Goal: Information Seeking & Learning: Learn about a topic

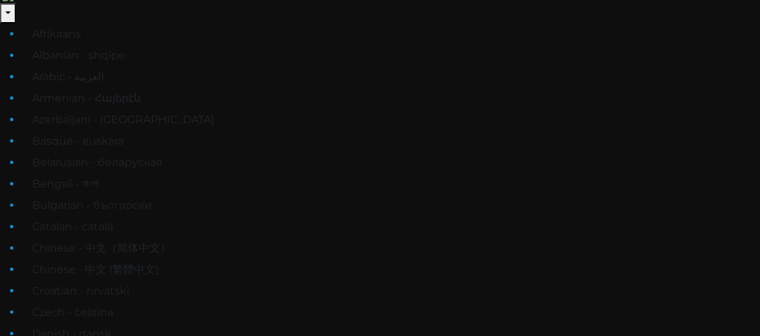
scroll to position [0, 0]
drag, startPoint x: 764, startPoint y: 32, endPoint x: 754, endPoint y: 128, distance: 96.3
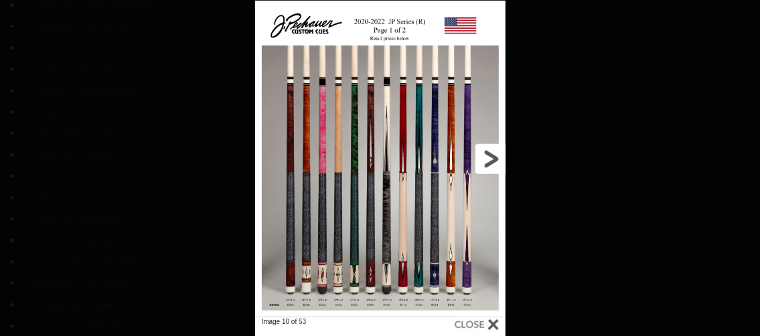
click at [496, 154] on link at bounding box center [449, 159] width 113 height 317
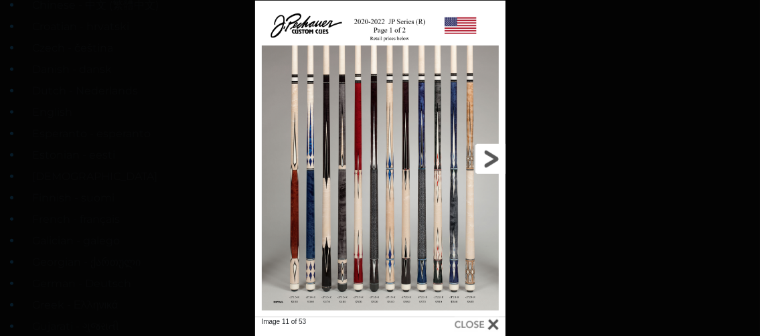
click at [496, 154] on link at bounding box center [449, 159] width 113 height 317
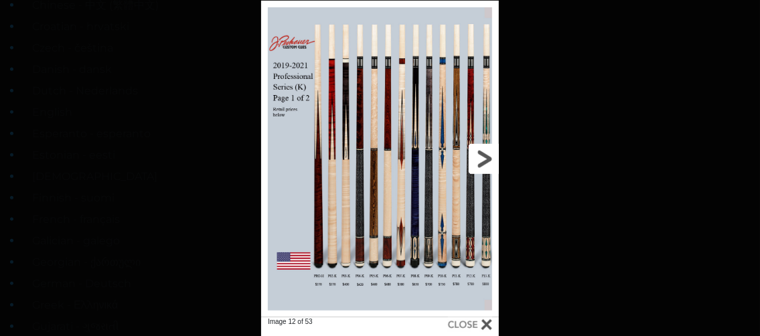
click at [484, 165] on link at bounding box center [445, 159] width 107 height 317
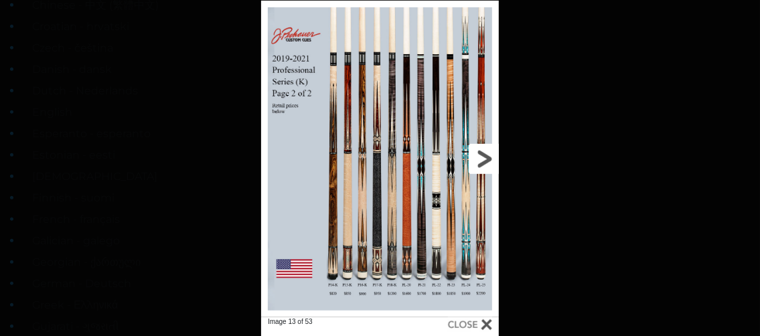
click at [484, 165] on link at bounding box center [445, 159] width 107 height 317
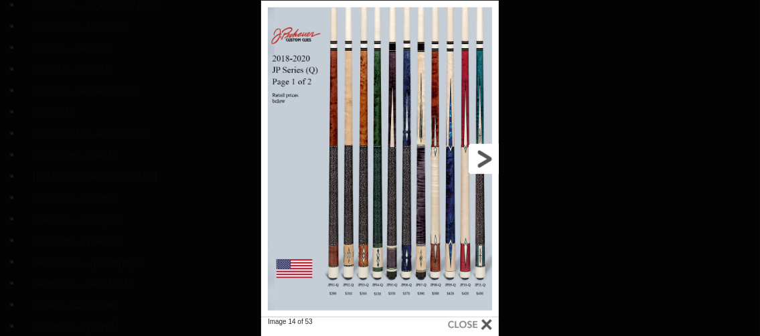
click at [484, 165] on link at bounding box center [445, 159] width 107 height 317
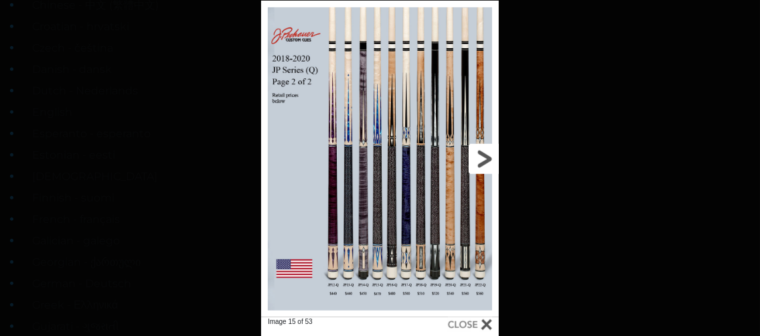
click at [484, 165] on link at bounding box center [445, 159] width 107 height 317
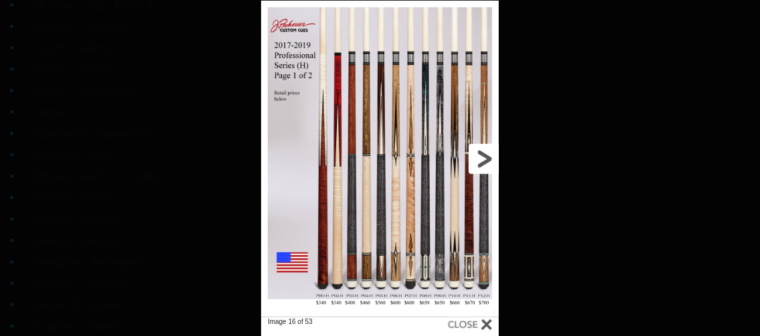
click at [484, 165] on link at bounding box center [445, 159] width 107 height 317
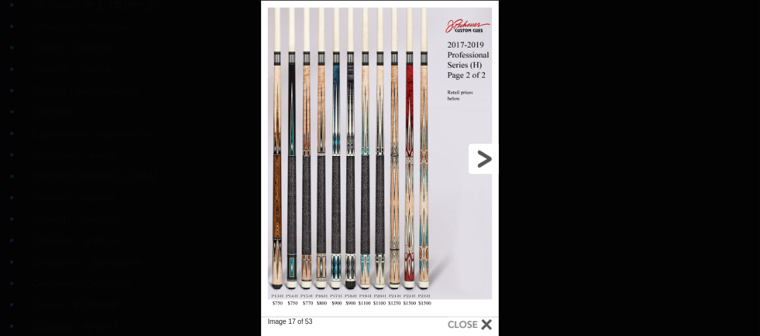
click at [484, 165] on link at bounding box center [445, 159] width 107 height 317
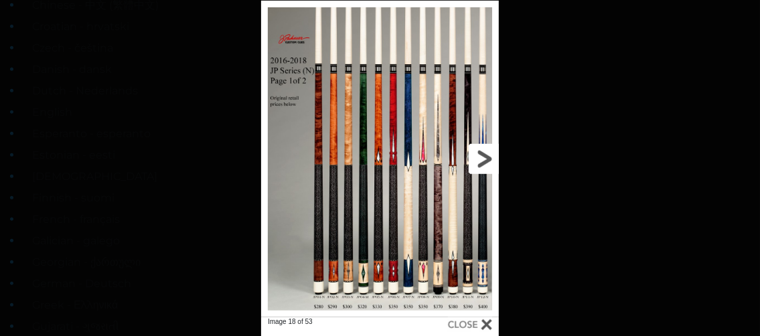
click at [484, 165] on link at bounding box center [445, 159] width 107 height 317
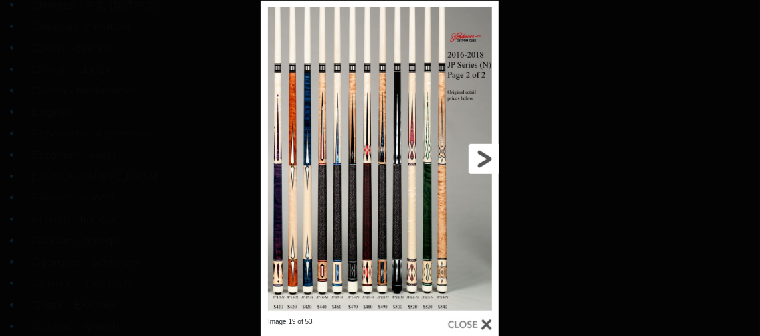
click at [484, 165] on link at bounding box center [445, 159] width 107 height 317
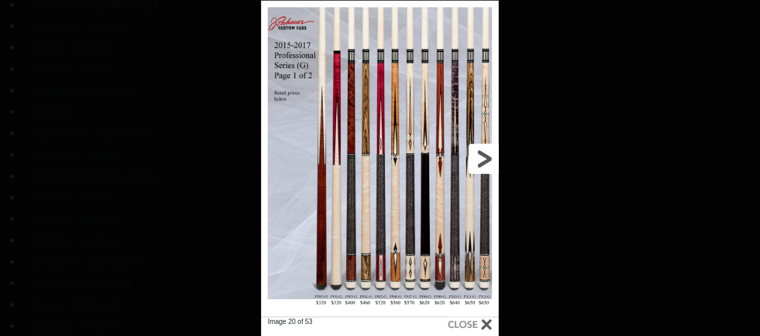
click at [484, 165] on link at bounding box center [445, 159] width 107 height 317
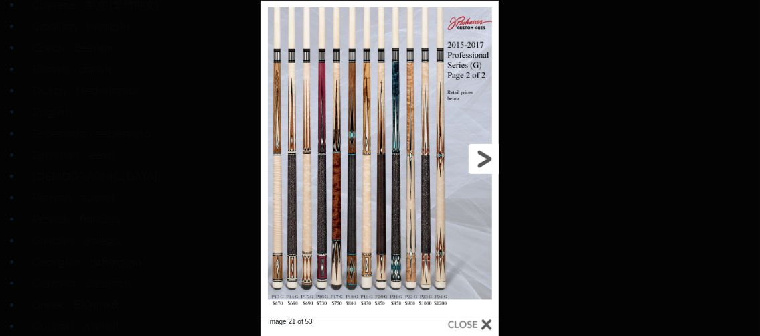
click at [484, 165] on link at bounding box center [445, 159] width 107 height 317
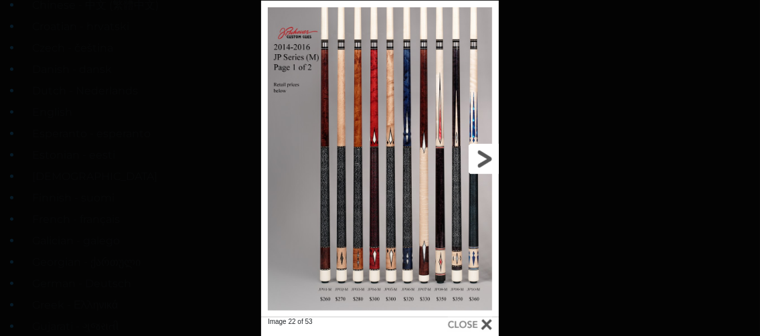
click at [484, 165] on link at bounding box center [445, 159] width 107 height 317
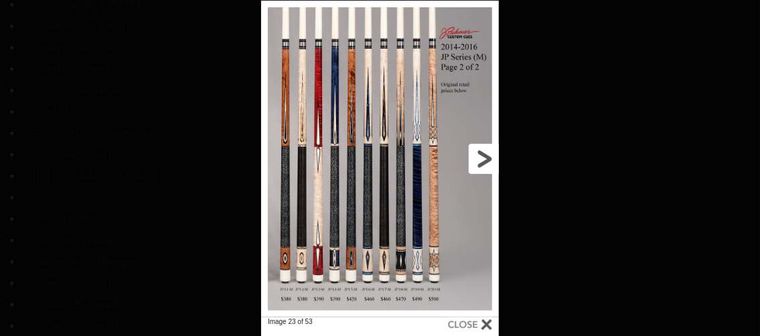
click at [484, 165] on link at bounding box center [445, 159] width 107 height 317
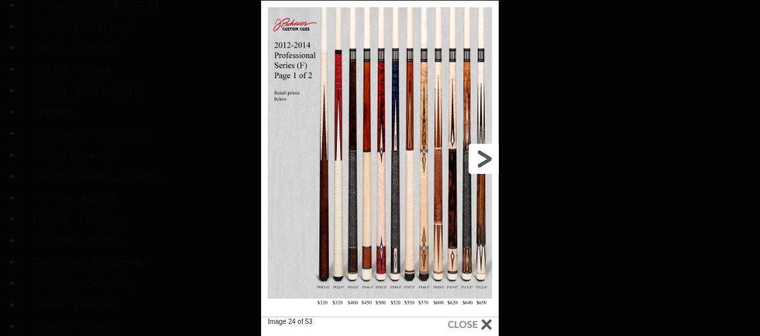
click at [484, 165] on link at bounding box center [445, 159] width 107 height 317
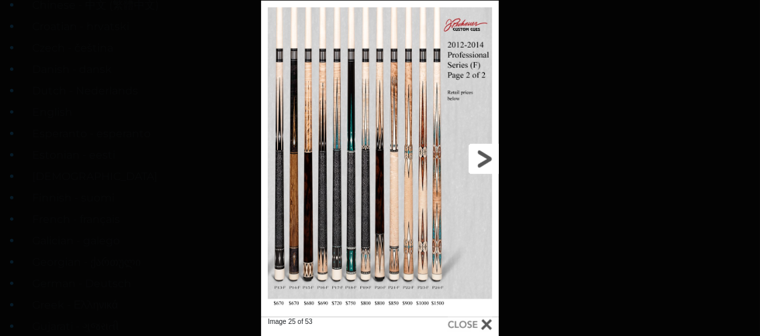
click at [484, 165] on link at bounding box center [445, 159] width 107 height 317
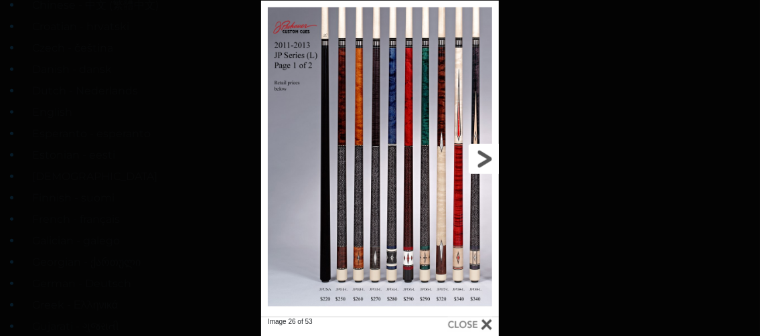
click at [484, 165] on link at bounding box center [445, 159] width 107 height 317
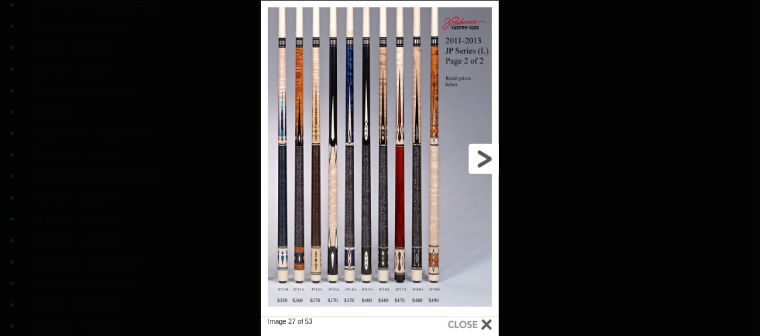
click at [484, 165] on link at bounding box center [445, 159] width 107 height 317
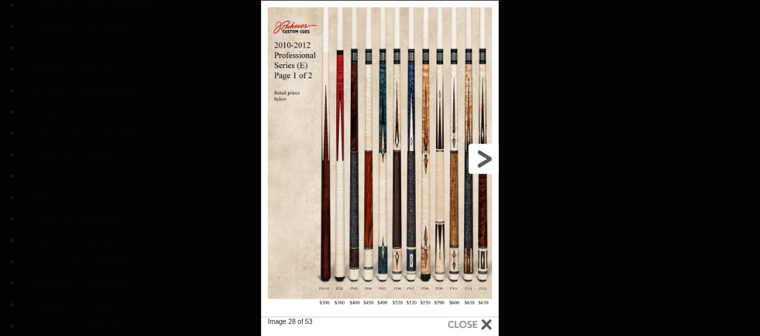
click at [484, 165] on link at bounding box center [445, 159] width 107 height 317
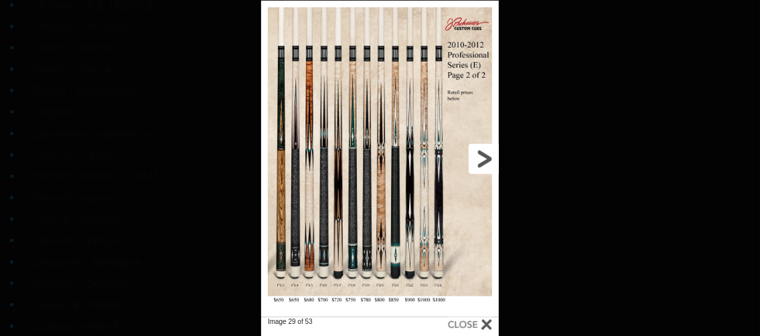
click at [484, 165] on link at bounding box center [445, 159] width 107 height 317
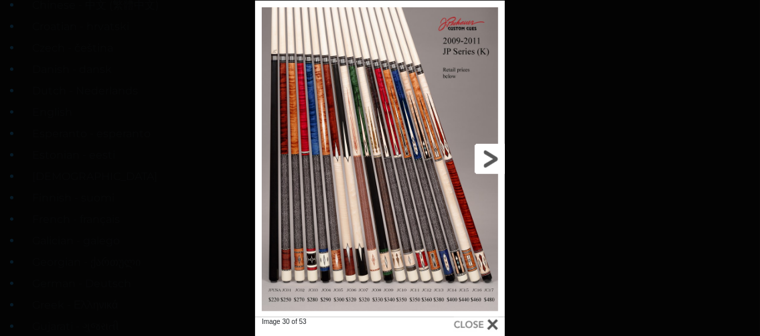
click at [484, 165] on link at bounding box center [449, 159] width 113 height 317
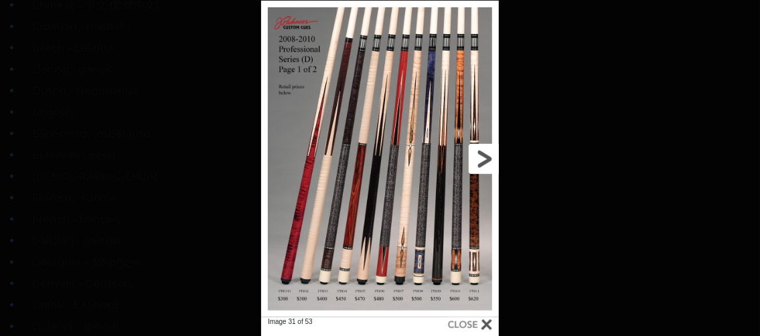
click at [484, 165] on link at bounding box center [445, 159] width 107 height 317
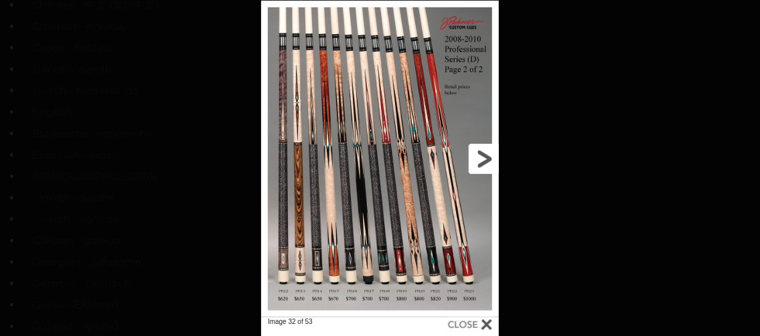
click at [478, 155] on link at bounding box center [445, 159] width 107 height 317
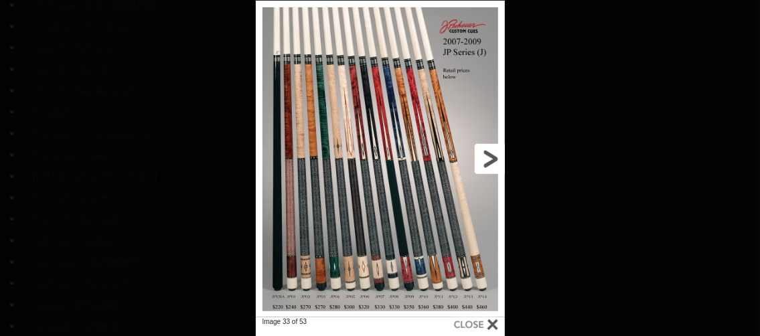
click at [482, 155] on link at bounding box center [449, 159] width 112 height 317
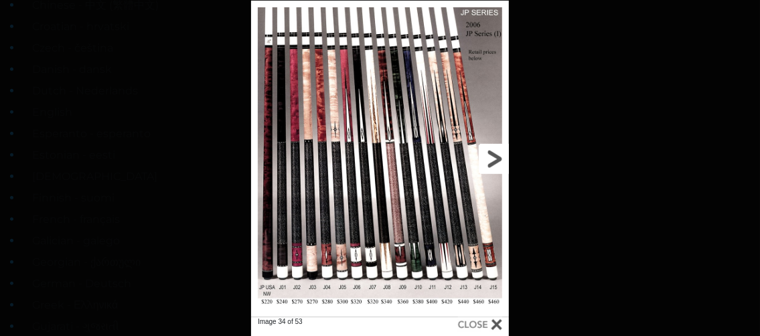
click at [482, 155] on link at bounding box center [451, 159] width 116 height 317
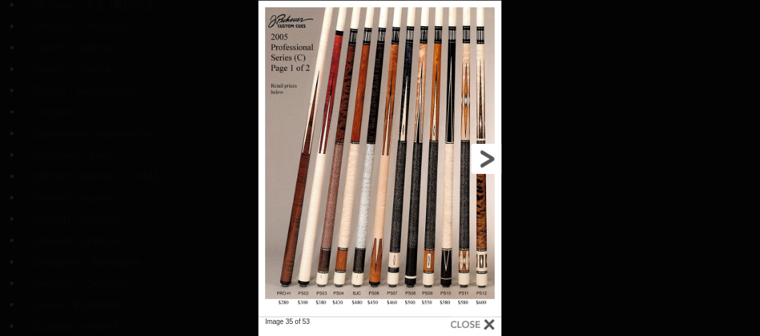
click at [482, 155] on link at bounding box center [447, 159] width 109 height 317
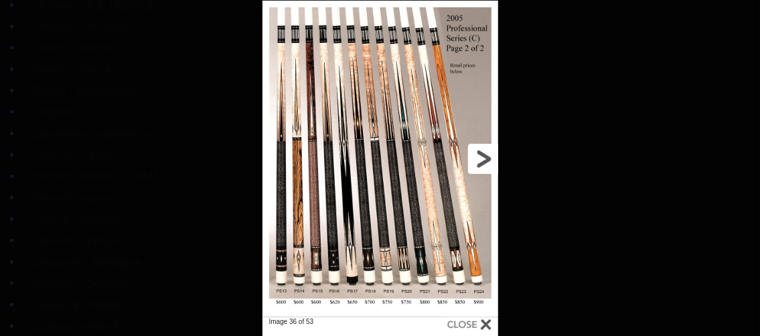
click at [482, 155] on link at bounding box center [445, 159] width 106 height 317
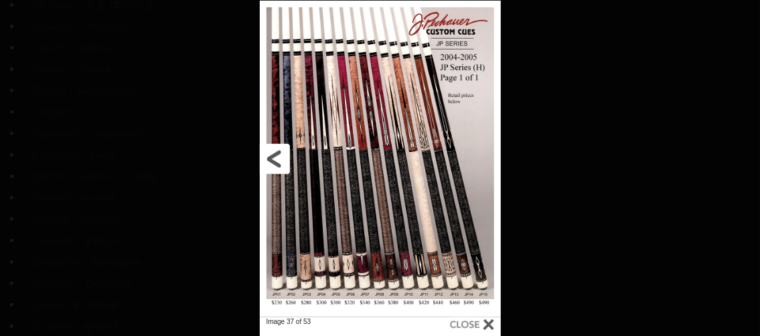
click at [294, 277] on link at bounding box center [314, 159] width 109 height 317
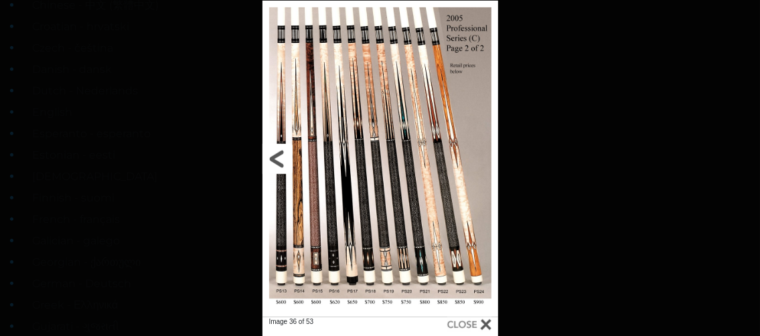
click at [276, 165] on link at bounding box center [316, 159] width 106 height 317
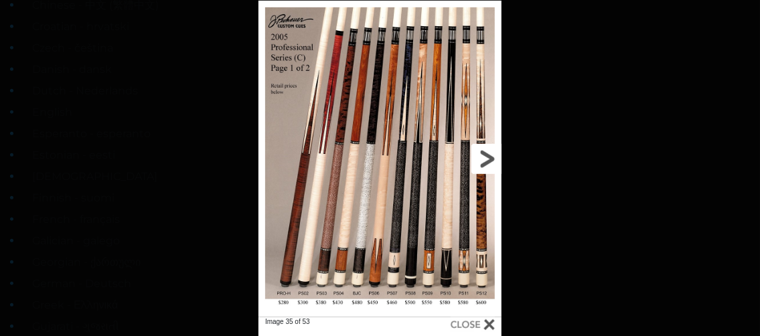
click at [492, 155] on link at bounding box center [447, 159] width 109 height 317
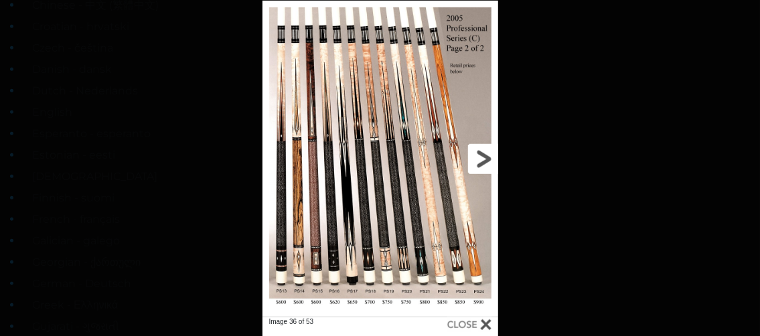
click at [492, 155] on link at bounding box center [445, 159] width 106 height 317
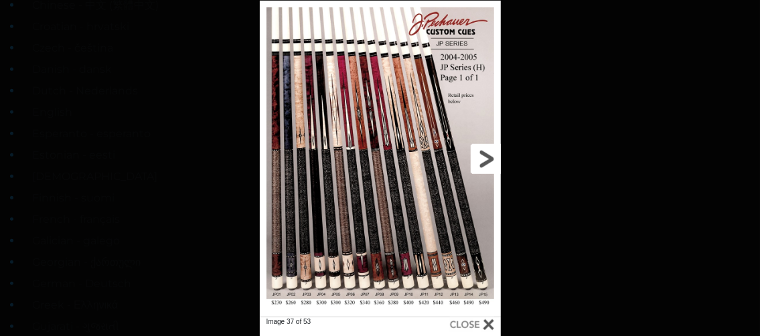
click at [492, 155] on link at bounding box center [447, 159] width 109 height 317
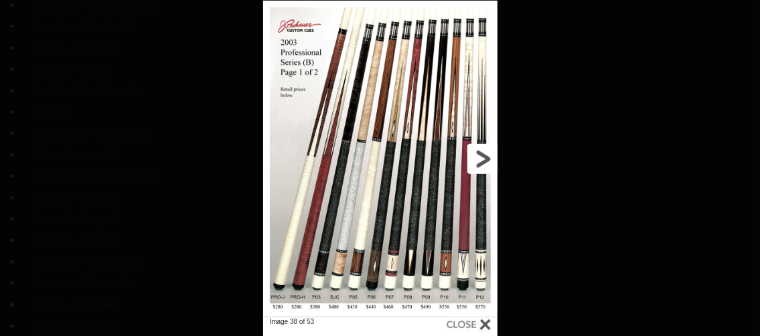
click at [492, 155] on link at bounding box center [445, 159] width 106 height 317
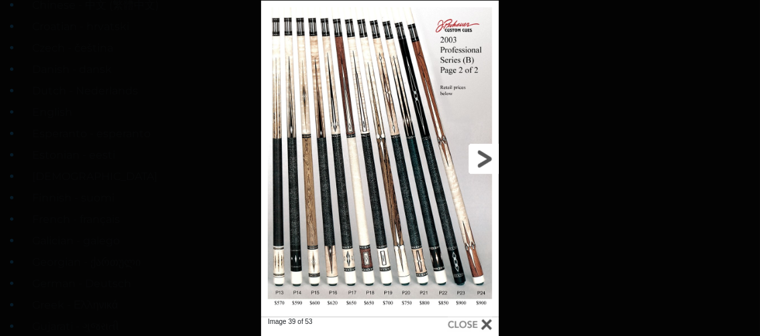
click at [492, 155] on link at bounding box center [445, 159] width 107 height 317
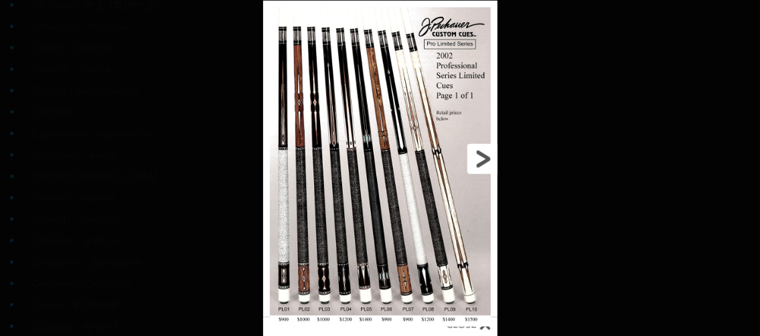
click at [492, 155] on link at bounding box center [445, 159] width 106 height 317
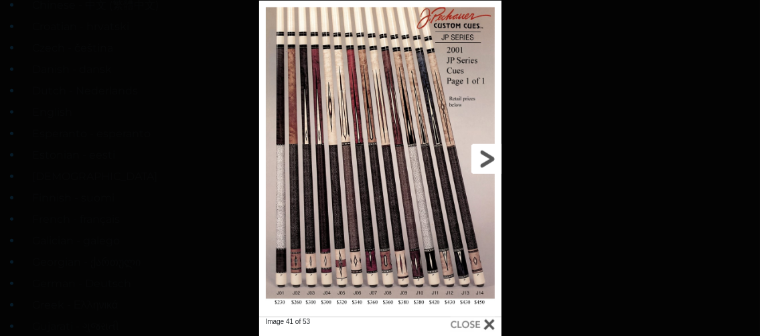
click at [492, 155] on link at bounding box center [447, 159] width 109 height 317
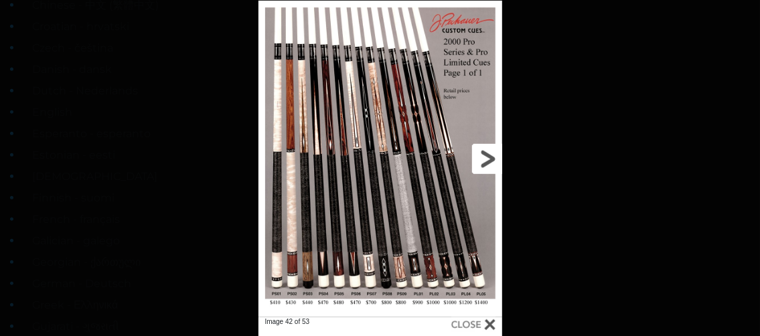
click at [492, 155] on link at bounding box center [448, 159] width 110 height 317
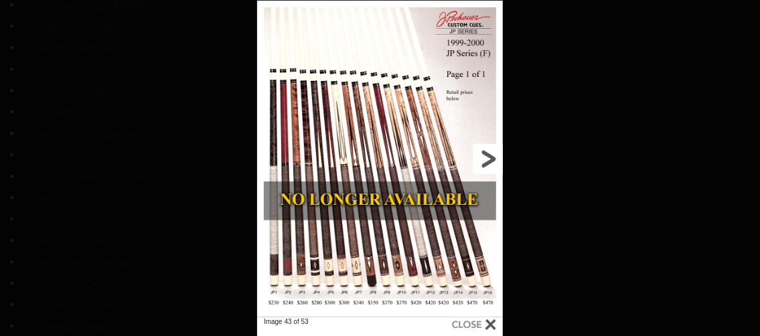
click at [492, 155] on link at bounding box center [448, 159] width 111 height 317
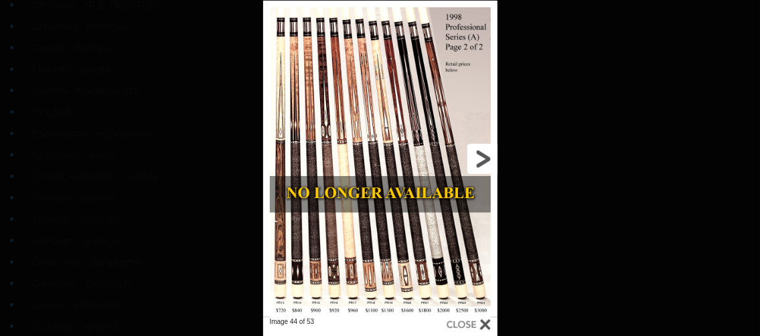
click at [492, 155] on link at bounding box center [445, 159] width 106 height 317
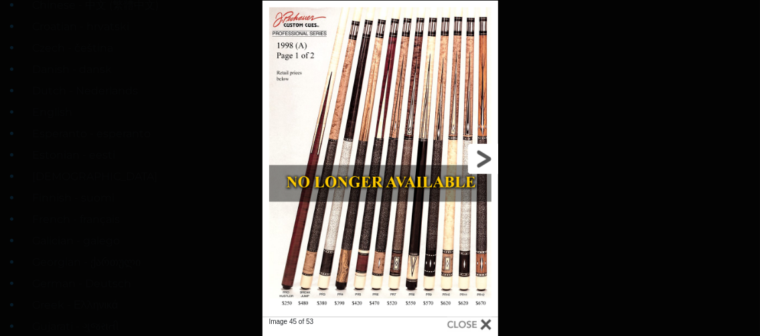
click at [492, 155] on link at bounding box center [445, 159] width 106 height 317
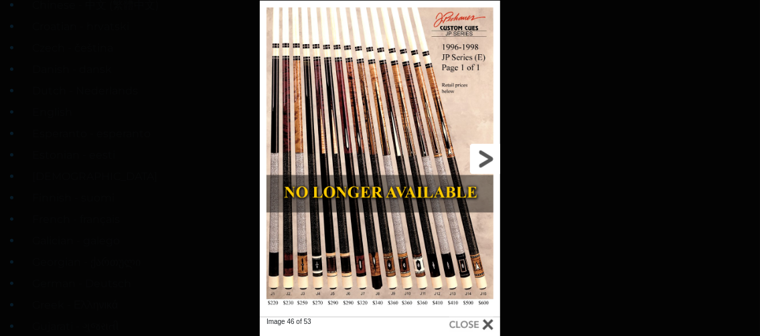
click at [492, 155] on link at bounding box center [446, 159] width 109 height 317
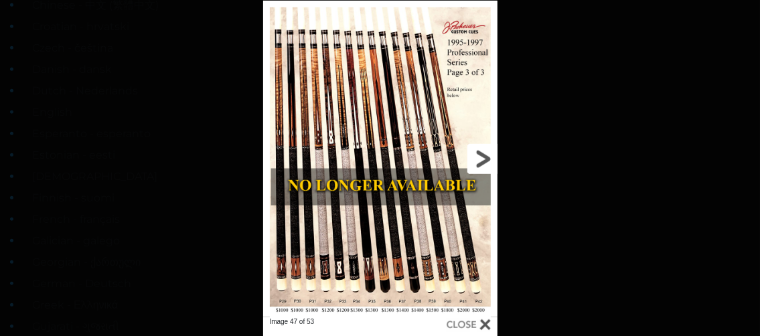
click at [492, 155] on link at bounding box center [445, 159] width 106 height 317
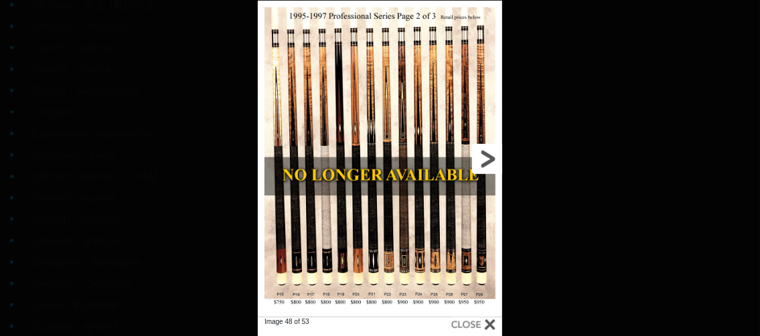
click at [492, 155] on link at bounding box center [448, 159] width 110 height 317
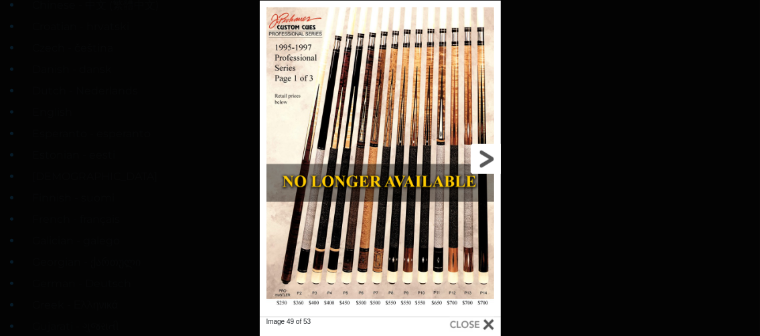
click at [492, 155] on link at bounding box center [447, 159] width 109 height 317
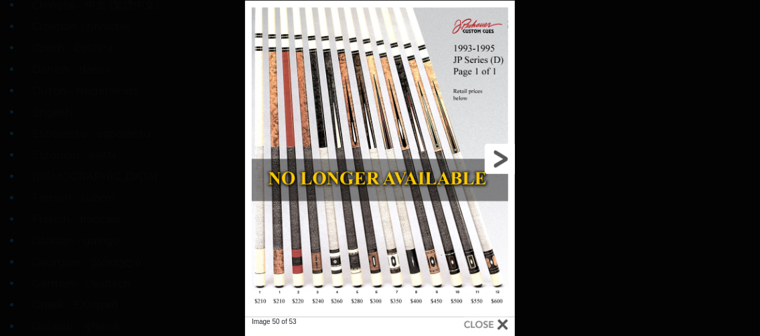
click at [492, 155] on link at bounding box center [454, 159] width 121 height 317
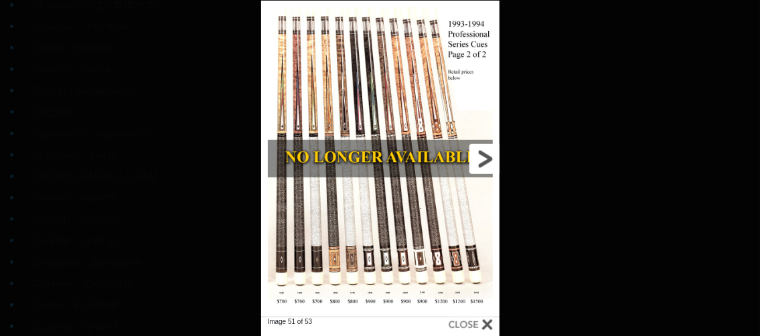
click at [492, 155] on link at bounding box center [445, 159] width 107 height 317
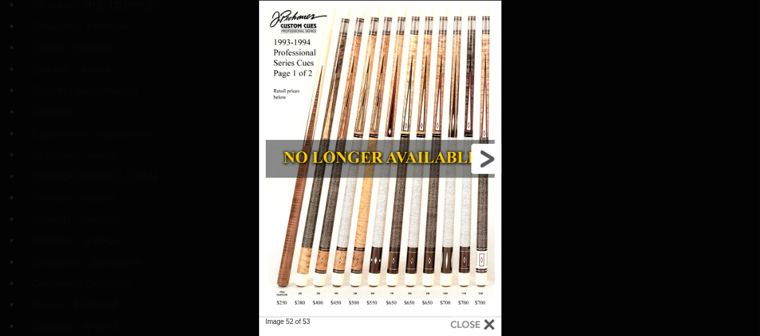
click at [492, 155] on link at bounding box center [447, 159] width 109 height 317
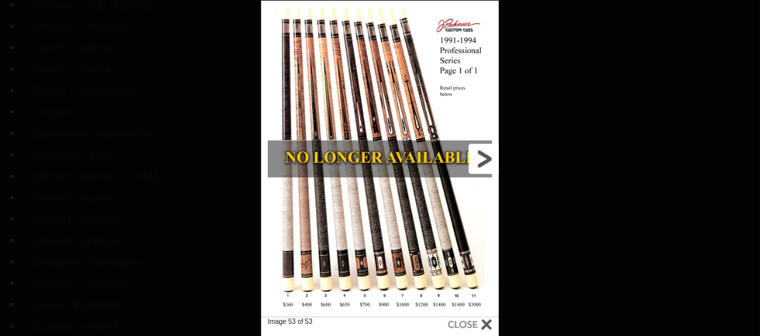
click at [492, 155] on link at bounding box center [445, 159] width 107 height 317
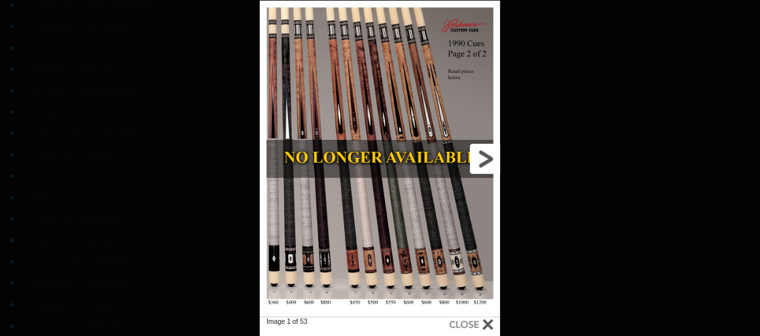
click at [492, 155] on link at bounding box center [446, 159] width 109 height 317
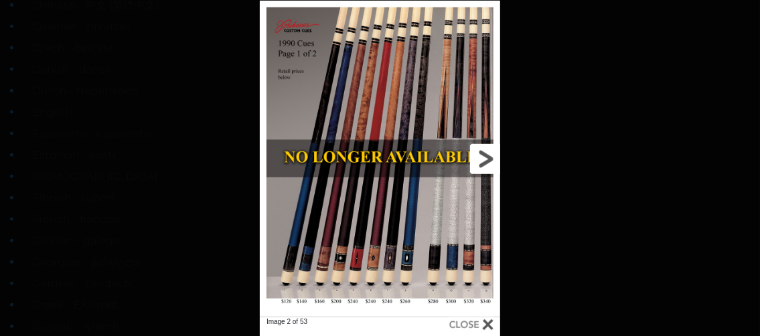
click at [492, 155] on link at bounding box center [446, 159] width 109 height 317
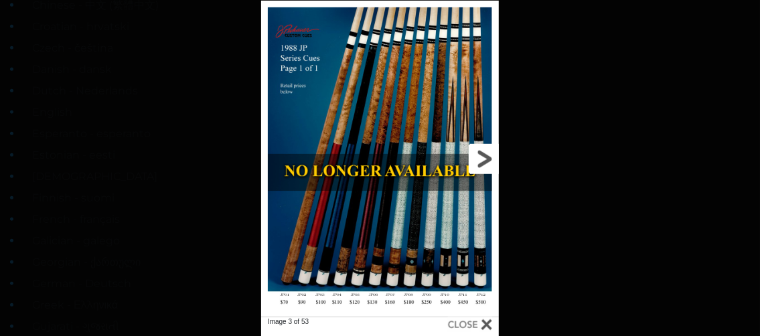
click at [492, 155] on link at bounding box center [445, 159] width 107 height 317
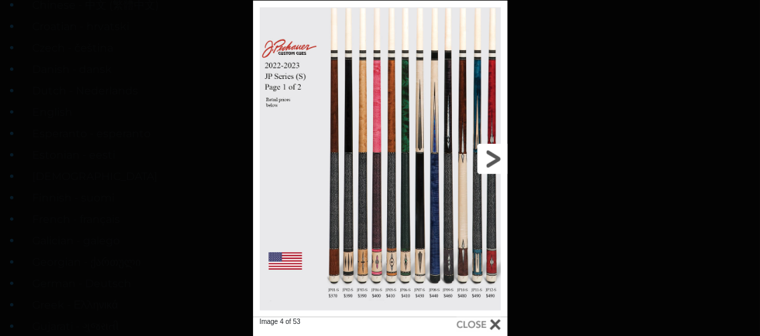
click at [492, 155] on link at bounding box center [450, 159] width 115 height 317
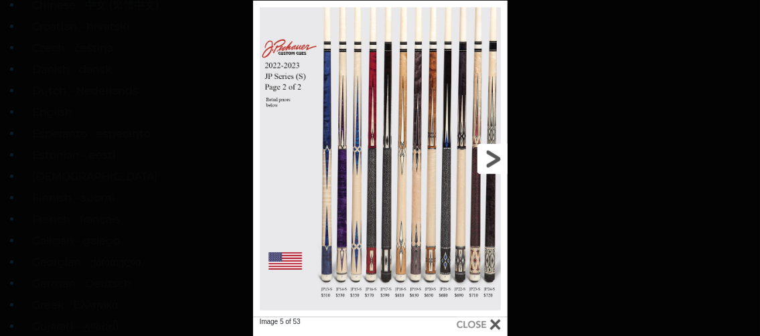
click at [492, 155] on link at bounding box center [450, 159] width 115 height 317
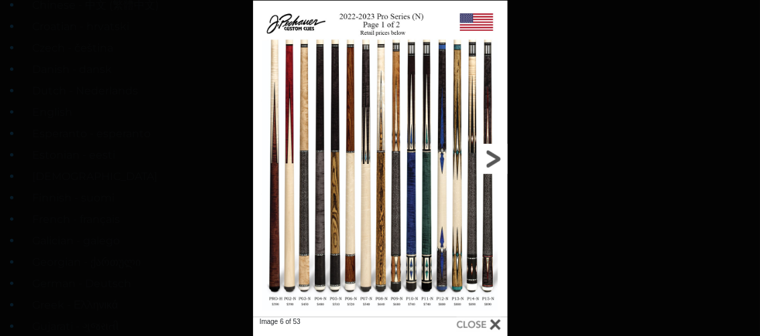
click at [492, 155] on link at bounding box center [450, 159] width 115 height 317
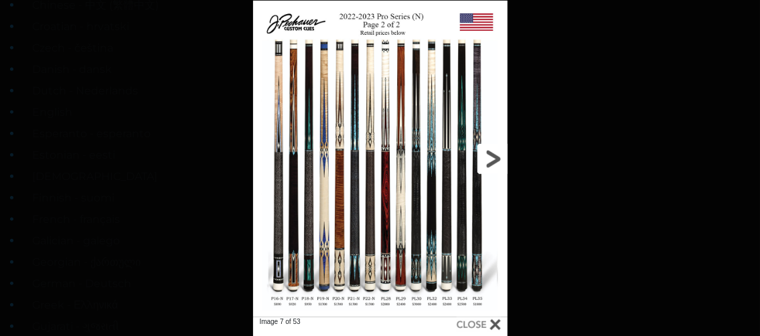
click at [492, 155] on link at bounding box center [450, 159] width 115 height 317
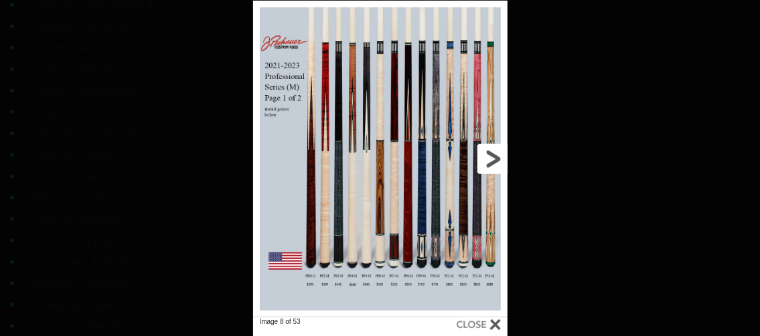
click at [492, 155] on link at bounding box center [450, 159] width 115 height 317
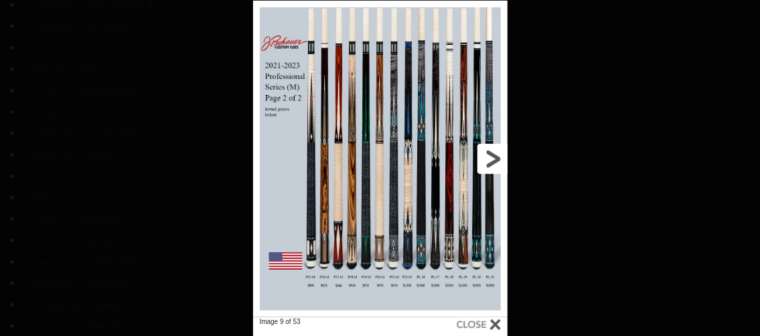
click at [488, 155] on link at bounding box center [450, 159] width 115 height 317
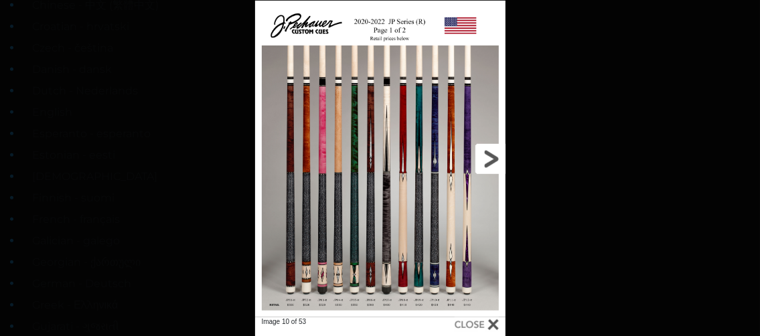
click at [490, 157] on link at bounding box center [449, 159] width 113 height 317
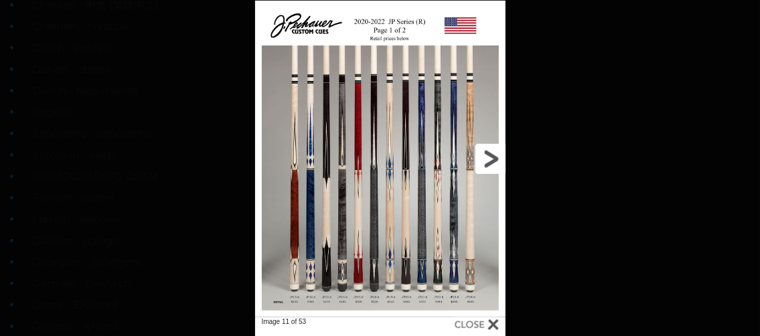
click at [490, 157] on link at bounding box center [449, 159] width 113 height 317
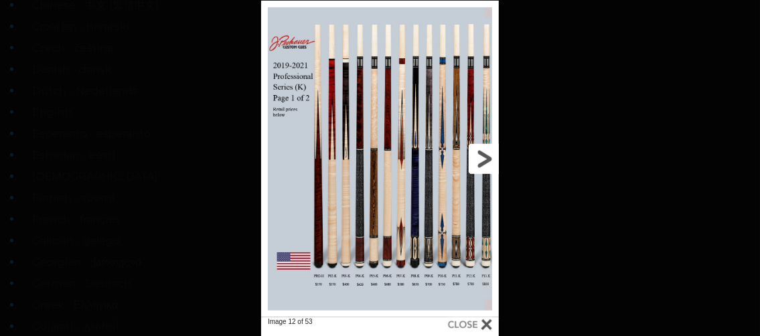
click at [484, 160] on link at bounding box center [445, 159] width 107 height 317
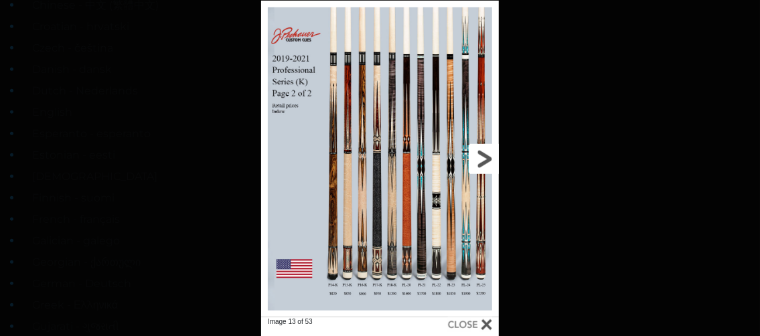
click at [484, 160] on link at bounding box center [445, 159] width 107 height 317
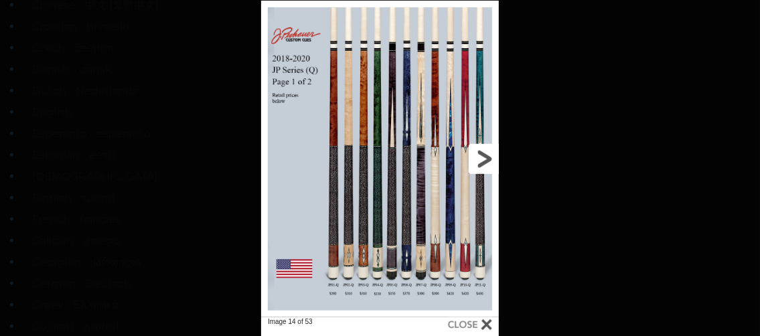
click at [484, 160] on link at bounding box center [445, 159] width 107 height 317
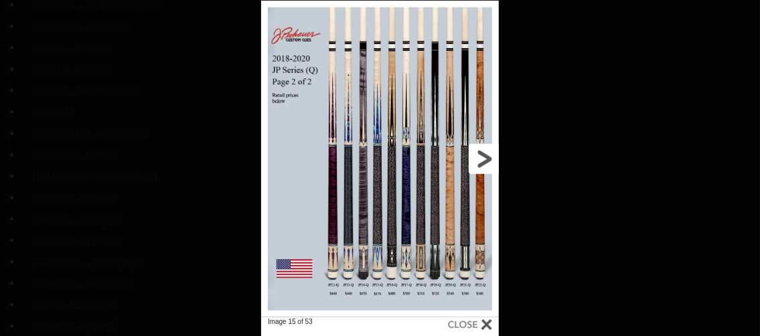
click at [484, 160] on link at bounding box center [445, 159] width 107 height 317
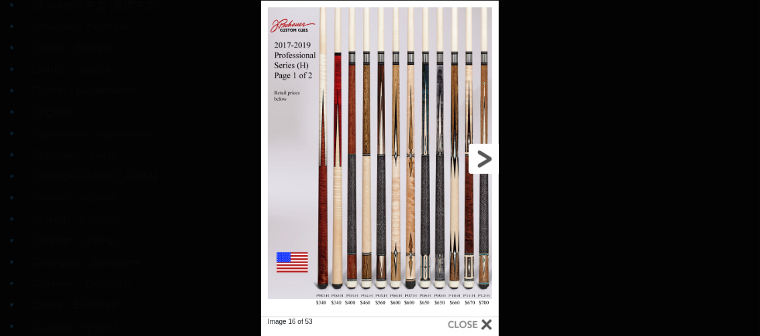
click at [484, 160] on link at bounding box center [445, 159] width 107 height 317
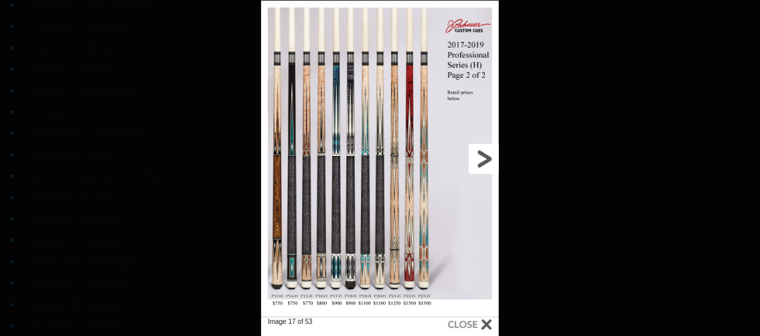
click at [484, 160] on link at bounding box center [445, 159] width 107 height 317
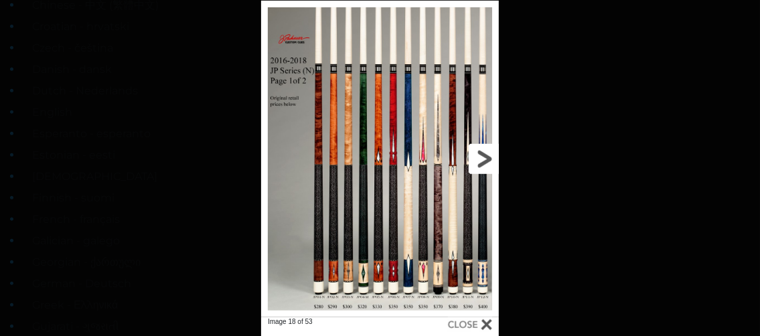
click at [484, 160] on link at bounding box center [445, 159] width 107 height 317
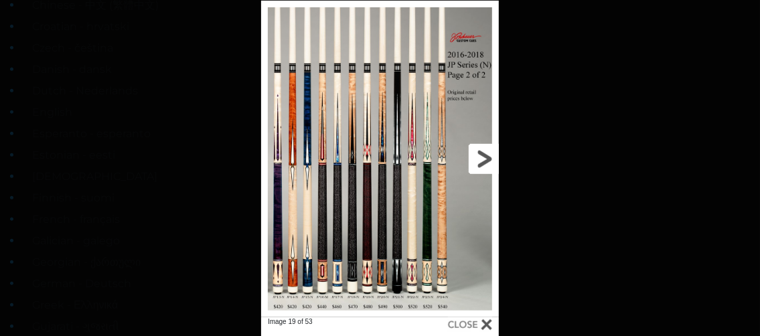
click at [484, 160] on link at bounding box center [445, 159] width 107 height 317
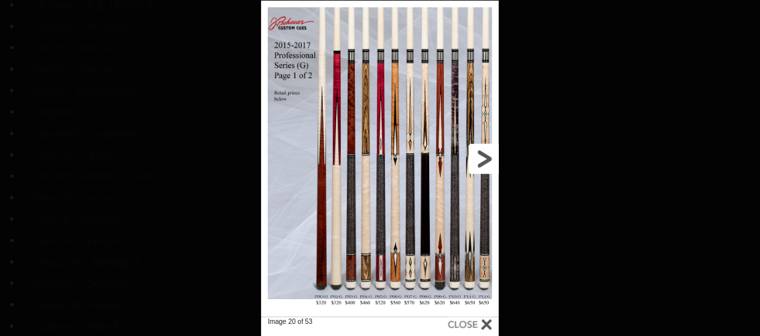
click at [484, 160] on link at bounding box center [445, 159] width 107 height 317
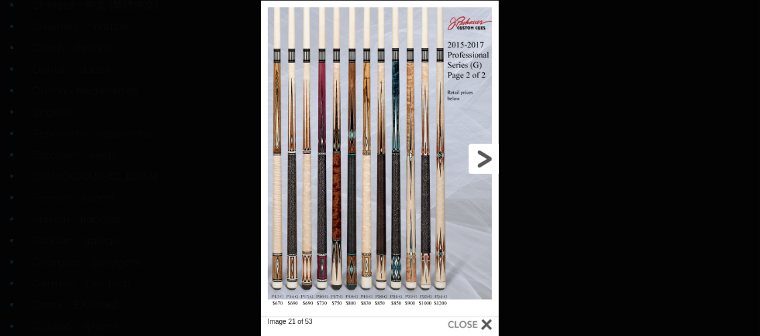
click at [484, 160] on link at bounding box center [445, 159] width 107 height 317
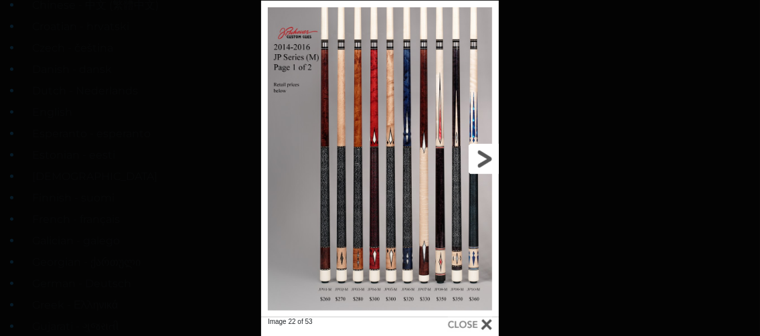
click at [484, 160] on link at bounding box center [445, 159] width 107 height 317
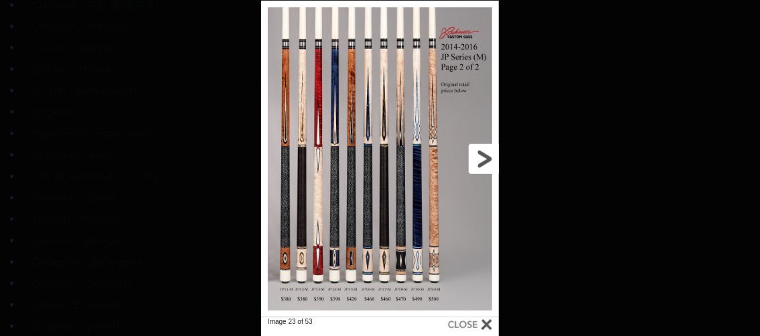
click at [484, 160] on link at bounding box center [445, 159] width 107 height 317
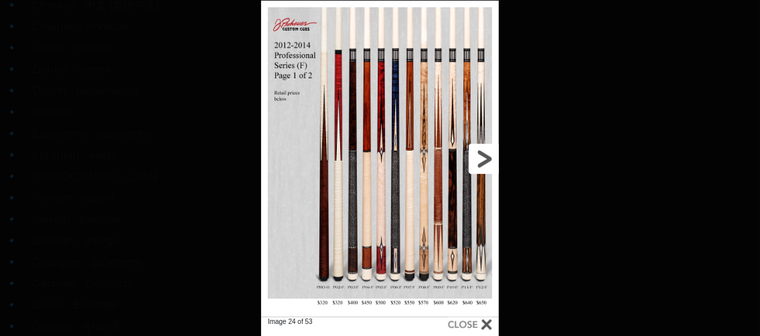
click at [484, 160] on link at bounding box center [445, 159] width 107 height 317
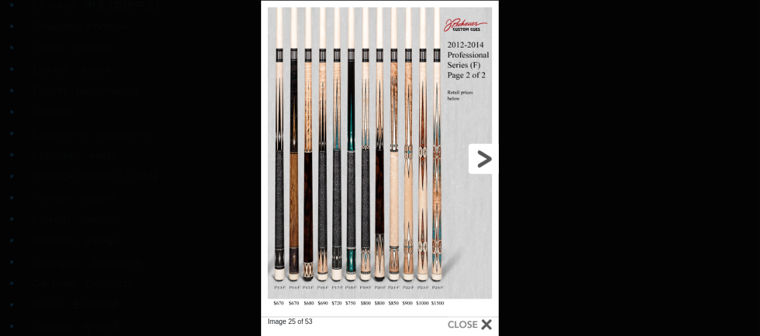
click at [484, 160] on link at bounding box center [445, 159] width 107 height 317
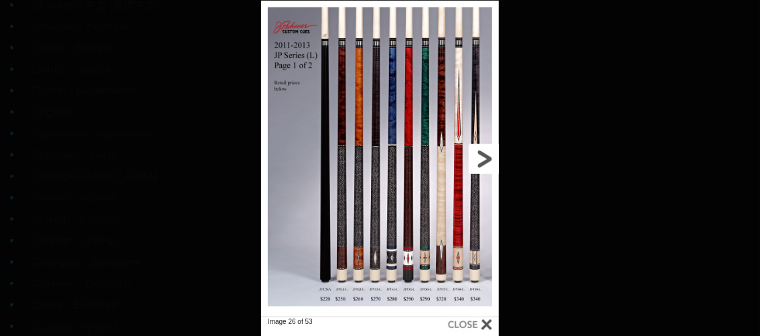
click at [492, 155] on link at bounding box center [445, 159] width 107 height 317
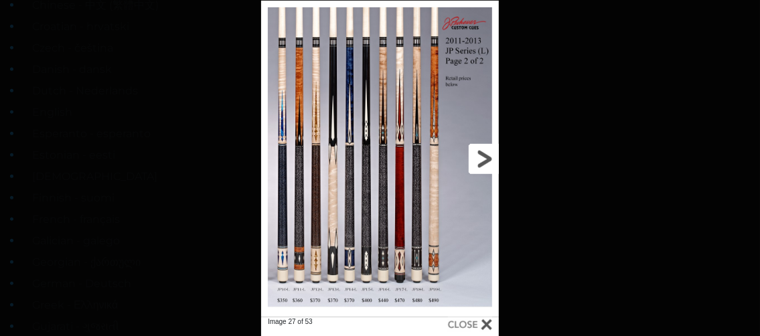
click at [490, 157] on link at bounding box center [445, 159] width 107 height 317
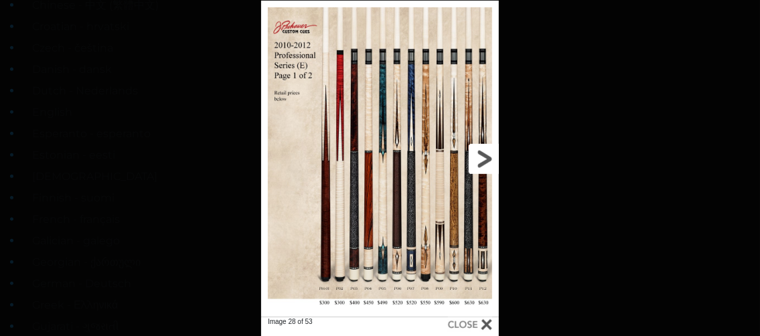
click at [490, 157] on link at bounding box center [445, 159] width 107 height 317
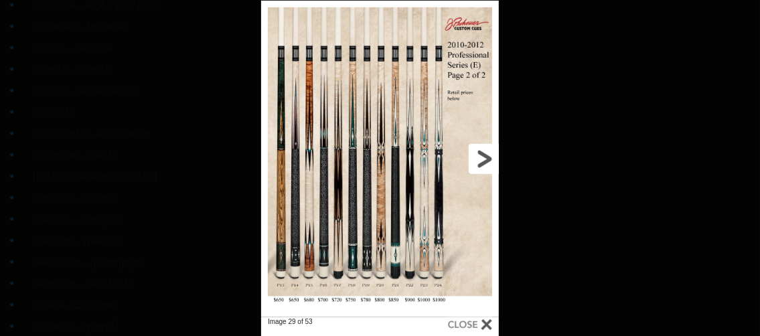
click at [490, 158] on link at bounding box center [445, 159] width 107 height 317
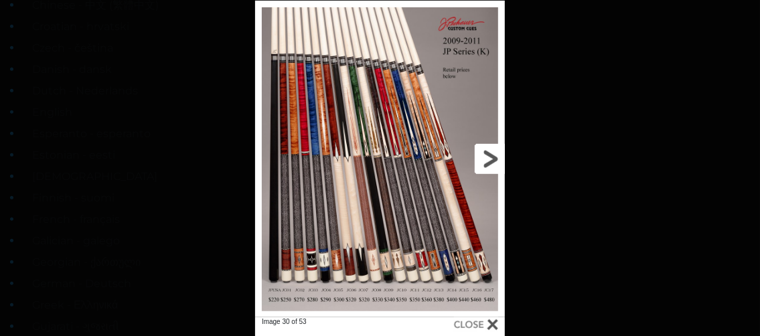
click at [490, 158] on link at bounding box center [449, 159] width 113 height 317
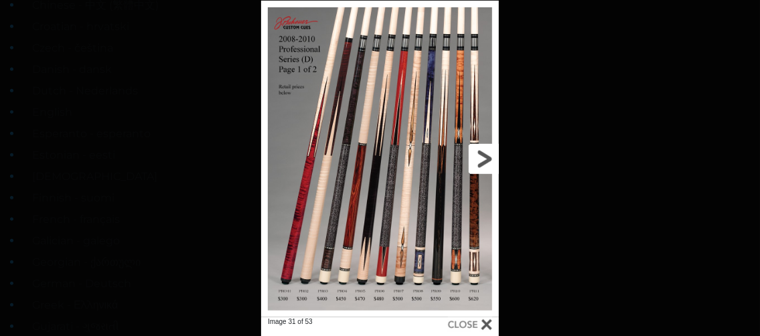
click at [490, 158] on link at bounding box center [445, 159] width 107 height 317
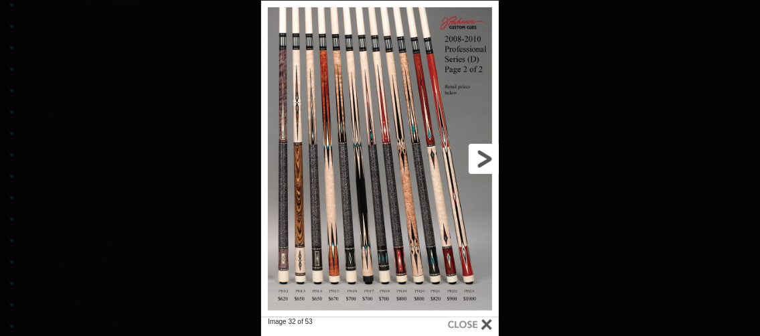
click at [490, 158] on link at bounding box center [445, 159] width 107 height 317
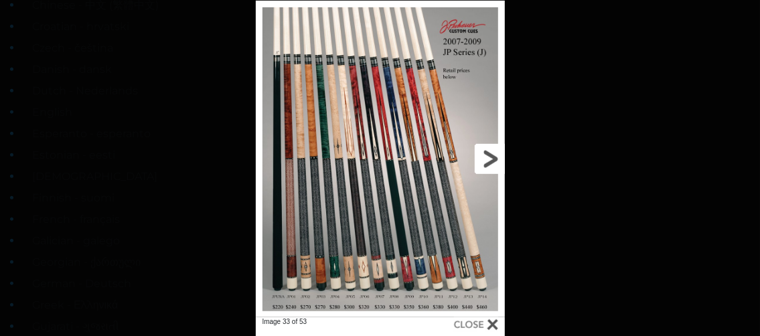
click at [490, 158] on link at bounding box center [449, 159] width 112 height 317
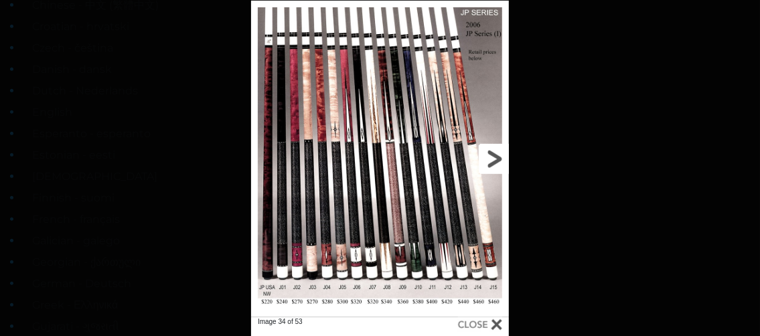
click at [490, 158] on link at bounding box center [451, 159] width 116 height 317
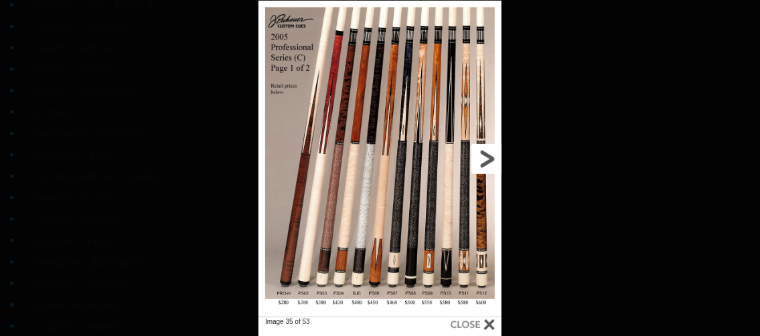
click at [490, 158] on link at bounding box center [447, 159] width 109 height 317
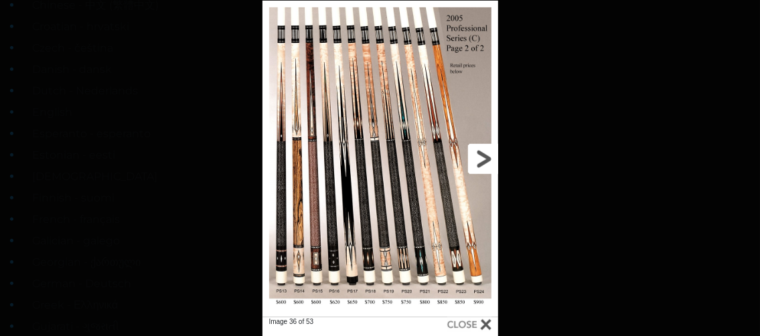
click at [490, 158] on link at bounding box center [445, 159] width 106 height 317
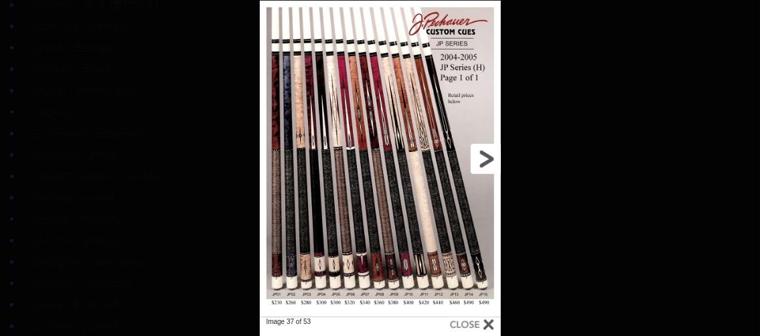
click at [480, 161] on link at bounding box center [447, 159] width 109 height 317
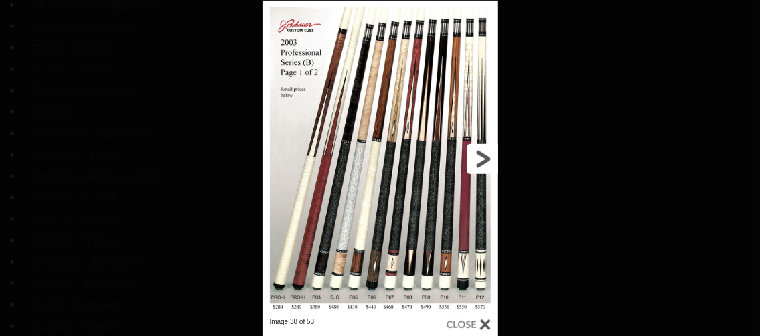
click at [480, 161] on link at bounding box center [445, 159] width 106 height 317
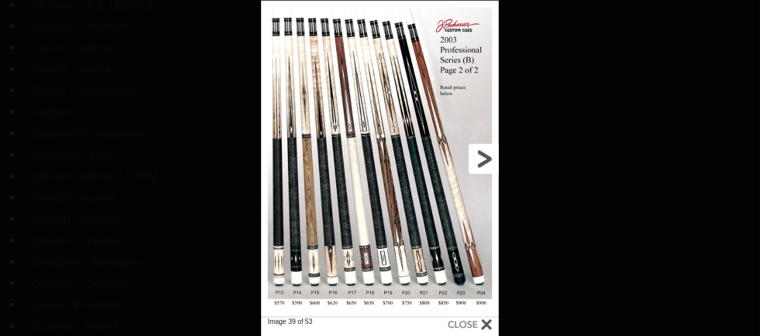
click at [480, 161] on link at bounding box center [445, 159] width 107 height 317
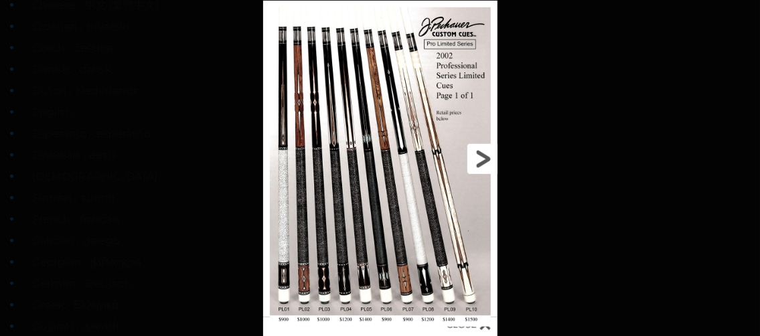
click at [480, 161] on link at bounding box center [445, 159] width 106 height 317
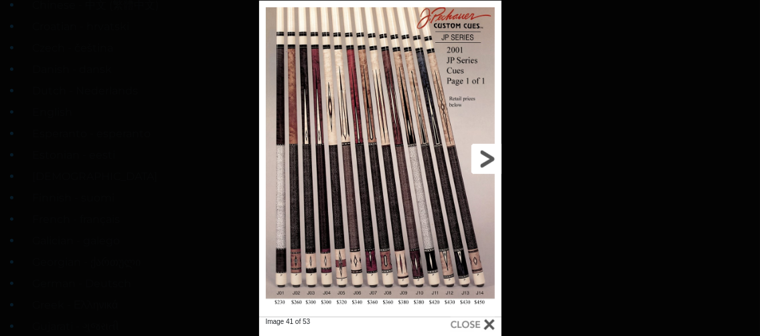
click at [480, 161] on link at bounding box center [447, 159] width 109 height 317
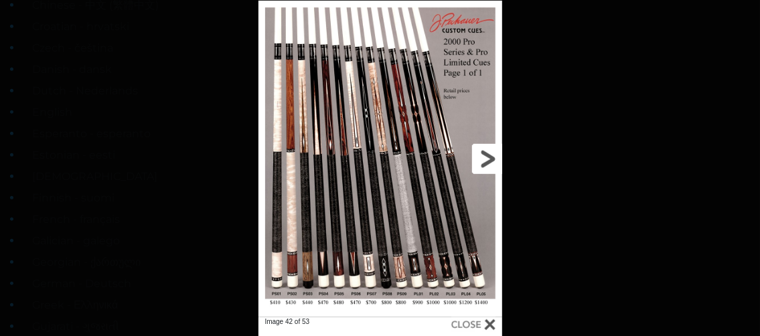
click at [480, 161] on link at bounding box center [448, 159] width 110 height 317
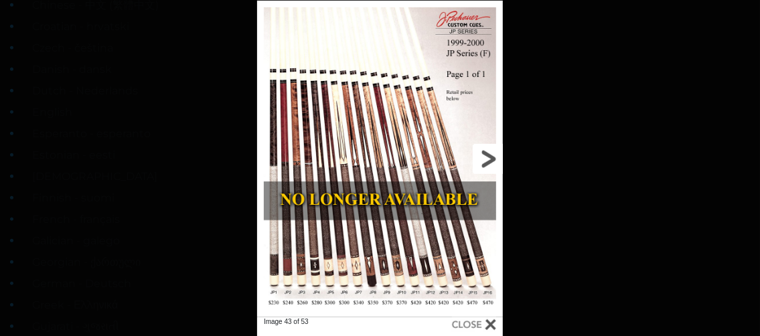
click at [480, 161] on link at bounding box center [448, 159] width 111 height 317
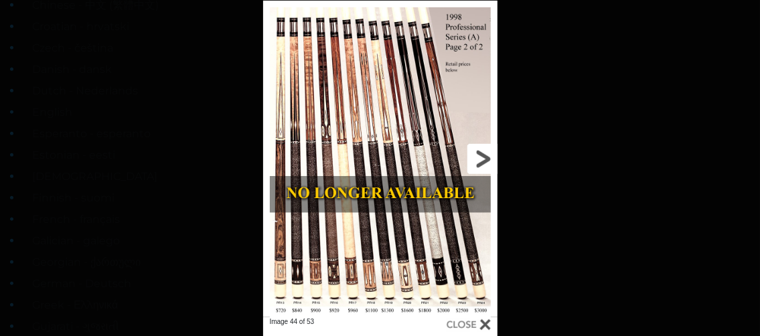
click at [480, 161] on link at bounding box center [445, 159] width 106 height 317
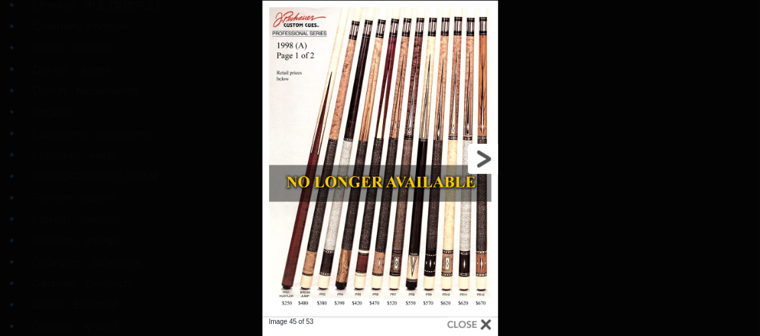
click at [482, 161] on link at bounding box center [445, 159] width 106 height 317
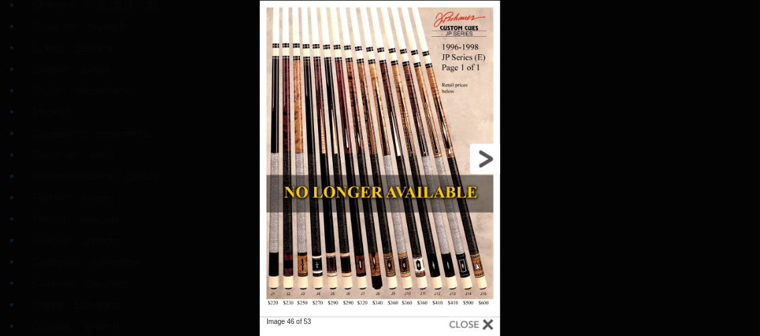
click at [482, 161] on link at bounding box center [446, 159] width 109 height 317
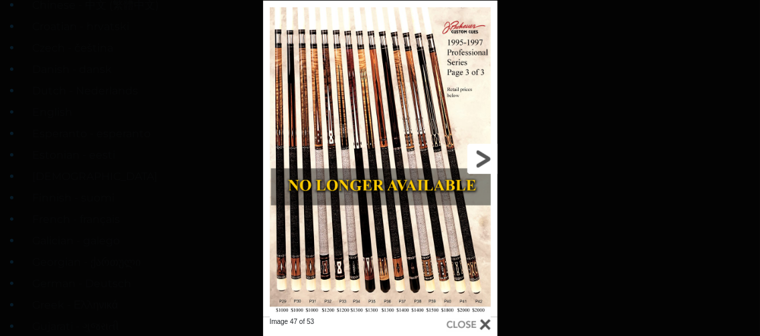
click at [482, 161] on link at bounding box center [445, 159] width 106 height 317
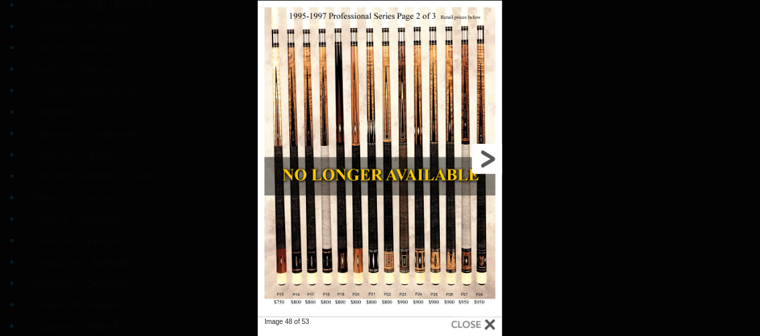
click at [482, 161] on link at bounding box center [448, 159] width 110 height 317
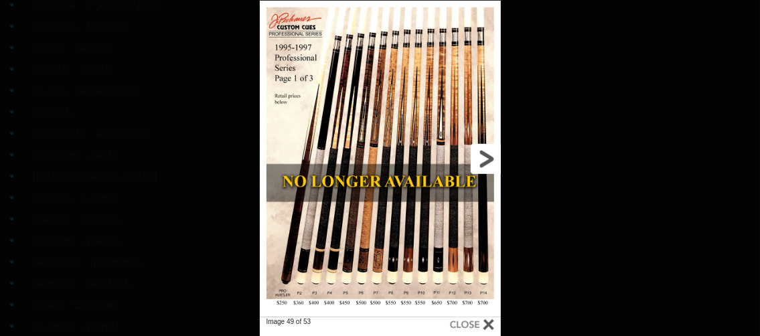
click at [482, 163] on link at bounding box center [447, 159] width 109 height 317
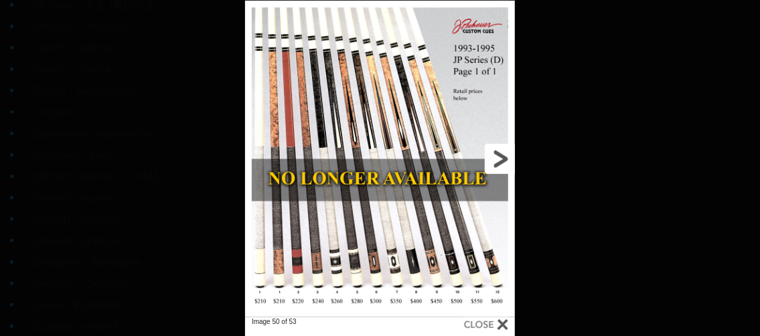
click at [497, 163] on link at bounding box center [454, 159] width 121 height 317
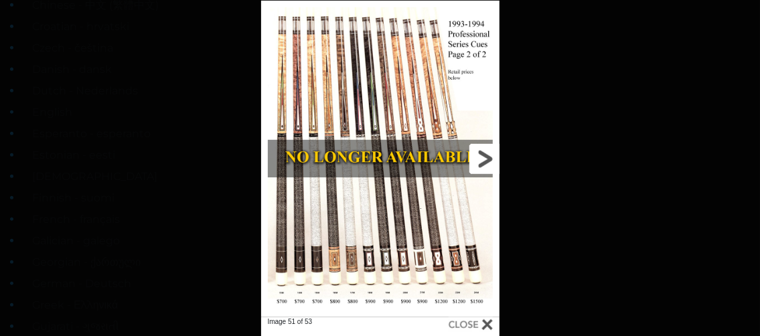
click at [498, 163] on link at bounding box center [445, 159] width 107 height 317
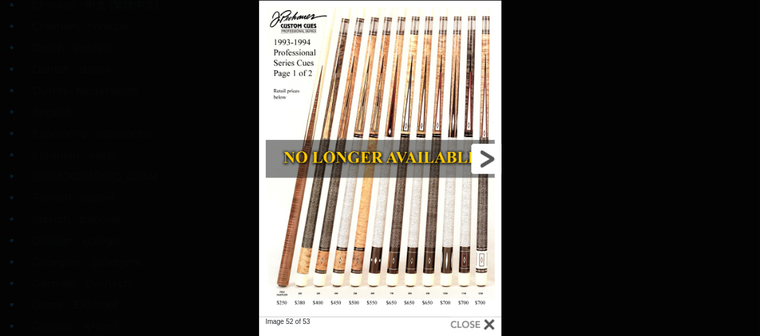
click at [498, 163] on link at bounding box center [447, 159] width 109 height 317
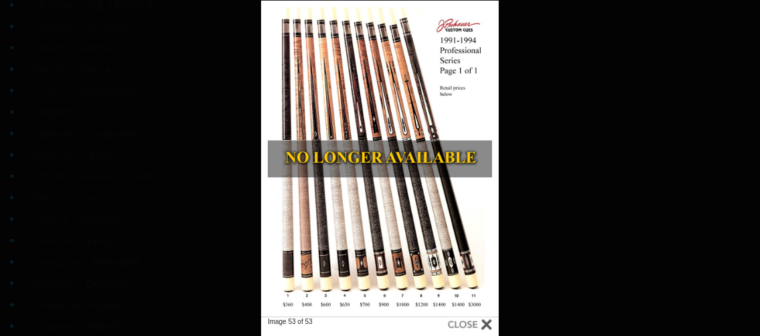
click at [486, 328] on div at bounding box center [470, 325] width 44 height 15
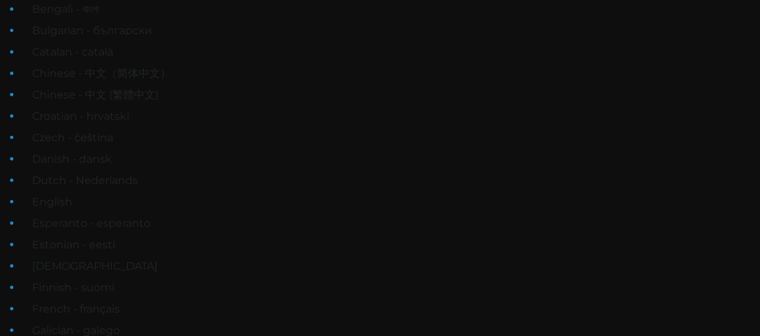
scroll to position [219, 0]
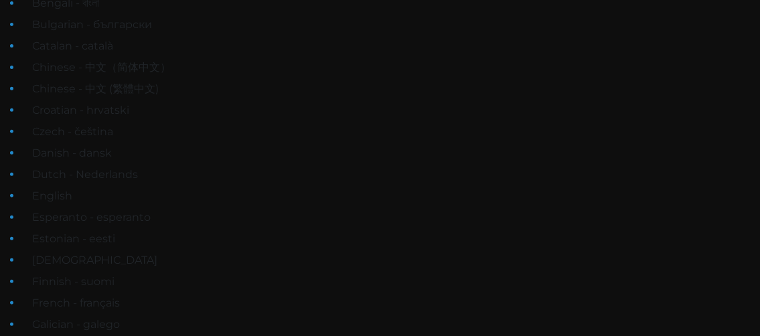
scroll to position [212, 0]
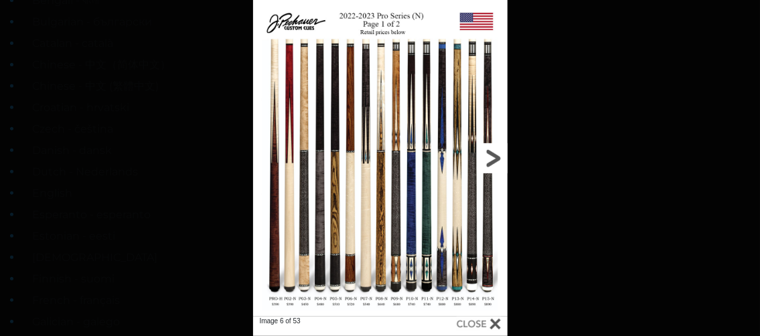
click at [492, 159] on link at bounding box center [450, 158] width 115 height 317
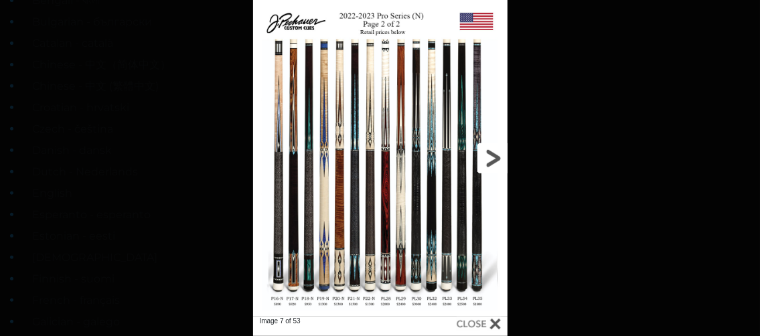
click at [492, 159] on link at bounding box center [450, 158] width 115 height 317
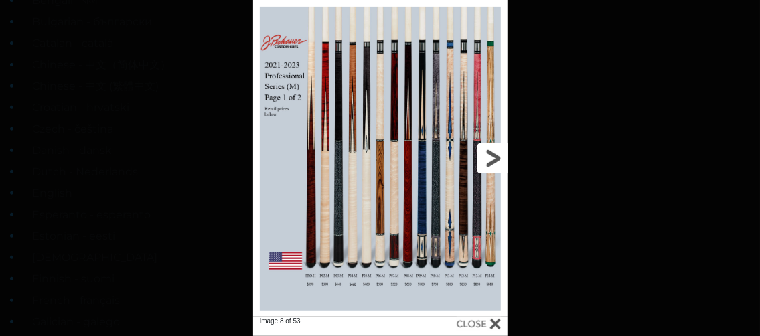
click at [492, 159] on link at bounding box center [450, 158] width 115 height 317
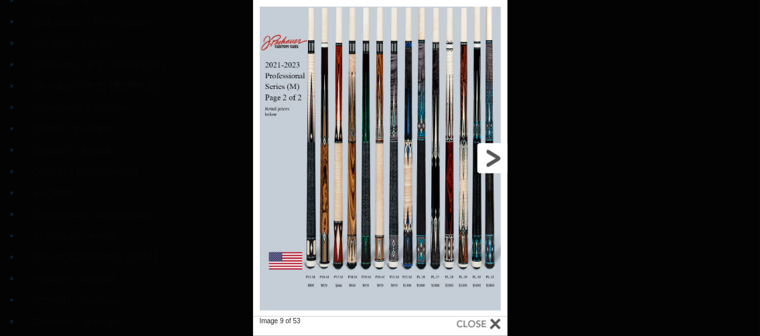
click at [492, 159] on link at bounding box center [450, 158] width 115 height 317
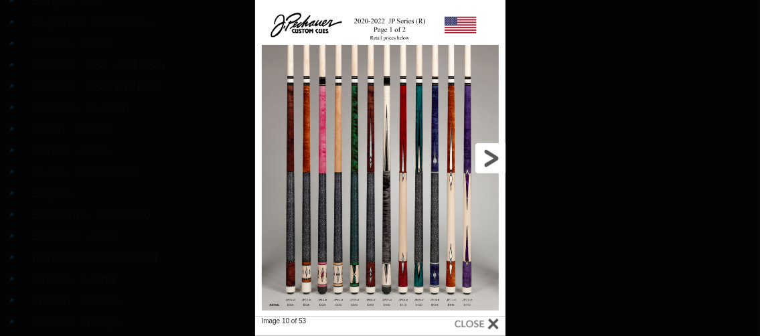
click at [492, 159] on link at bounding box center [449, 158] width 113 height 317
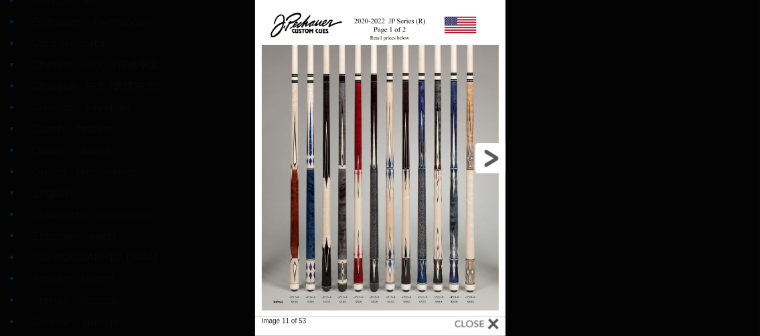
click at [492, 159] on link at bounding box center [449, 158] width 113 height 317
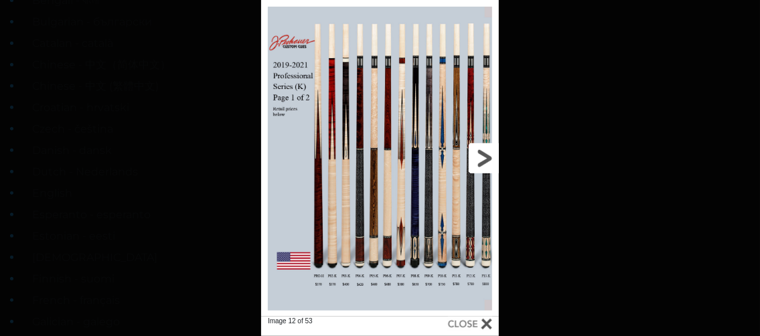
click at [474, 156] on link at bounding box center [445, 158] width 107 height 317
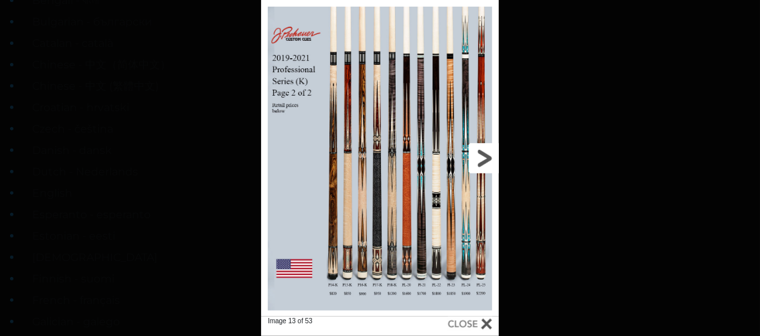
click at [474, 156] on link at bounding box center [445, 158] width 107 height 317
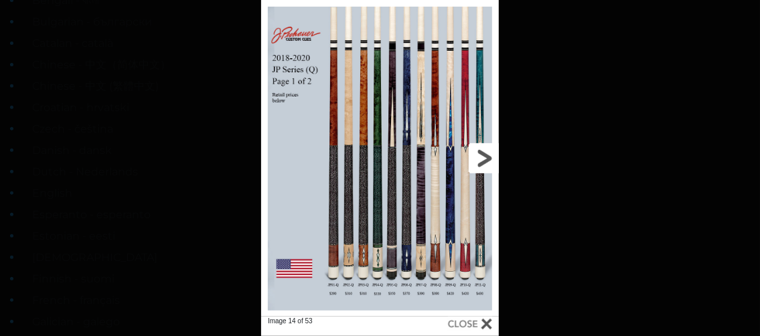
click at [483, 163] on link at bounding box center [445, 158] width 107 height 317
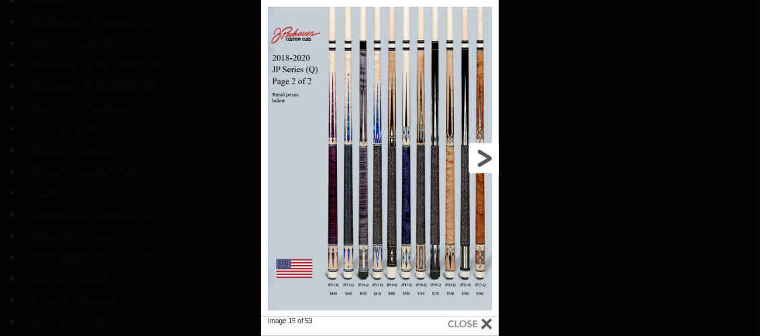
click at [483, 163] on link at bounding box center [445, 158] width 107 height 317
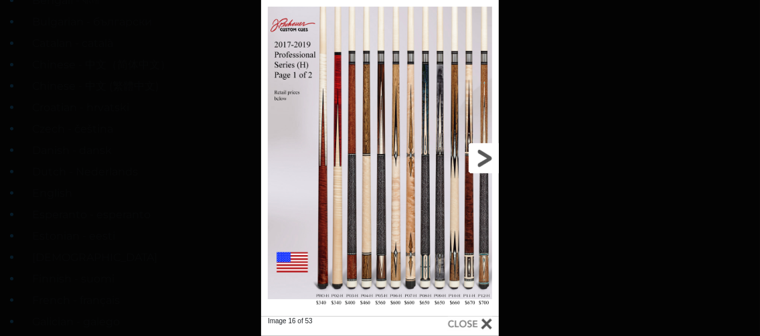
click at [483, 163] on link at bounding box center [445, 158] width 107 height 317
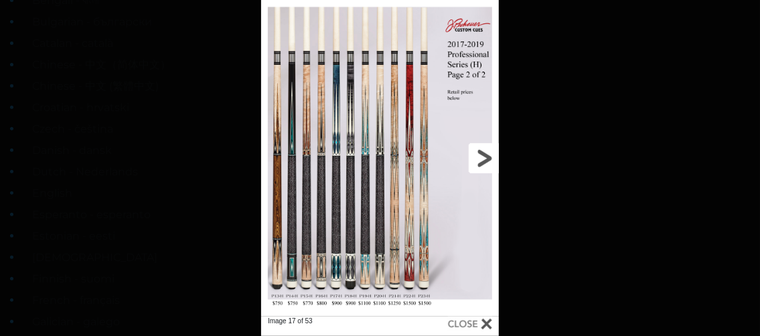
click at [483, 163] on link at bounding box center [445, 158] width 107 height 317
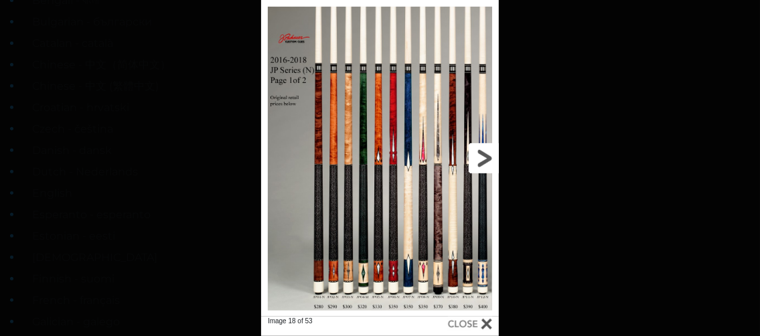
click at [483, 163] on link at bounding box center [445, 158] width 107 height 317
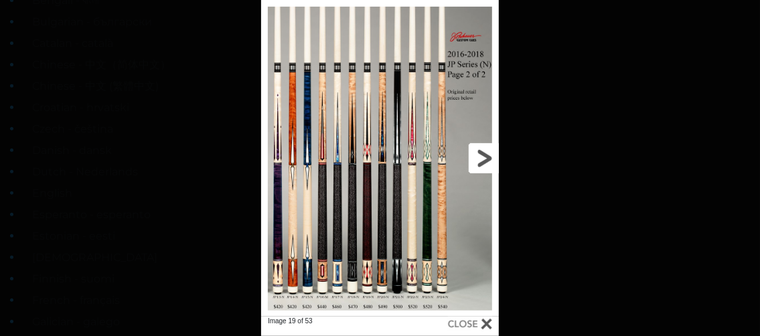
click at [483, 163] on link at bounding box center [445, 158] width 107 height 317
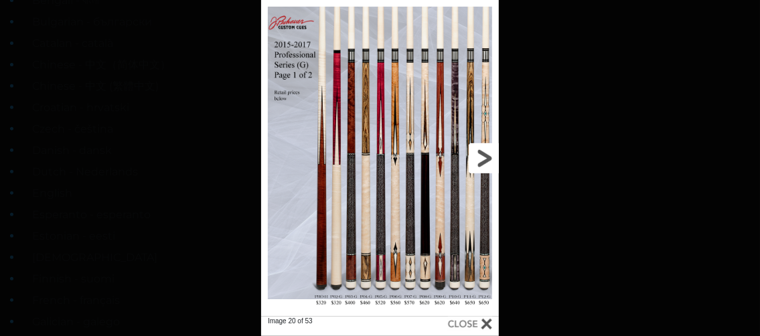
click at [483, 163] on link at bounding box center [445, 158] width 107 height 317
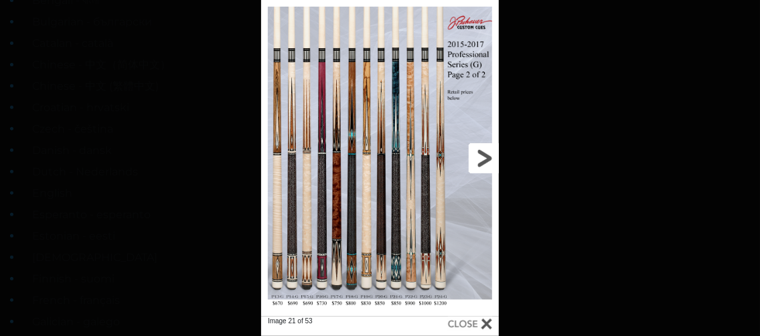
click at [483, 163] on link at bounding box center [445, 158] width 107 height 317
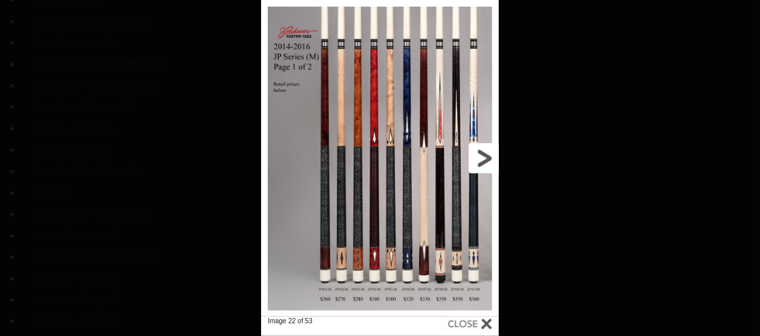
click at [481, 151] on link at bounding box center [445, 158] width 107 height 317
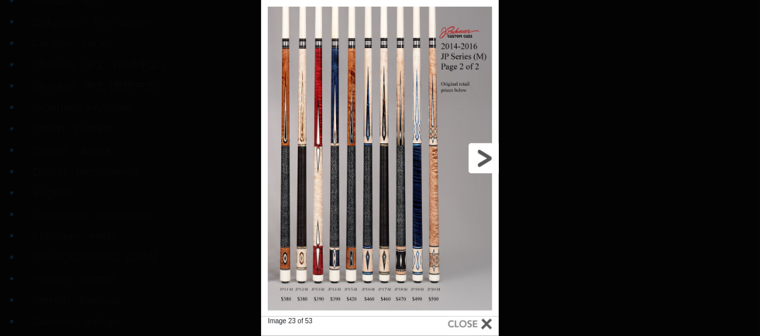
click at [481, 152] on link at bounding box center [445, 158] width 107 height 317
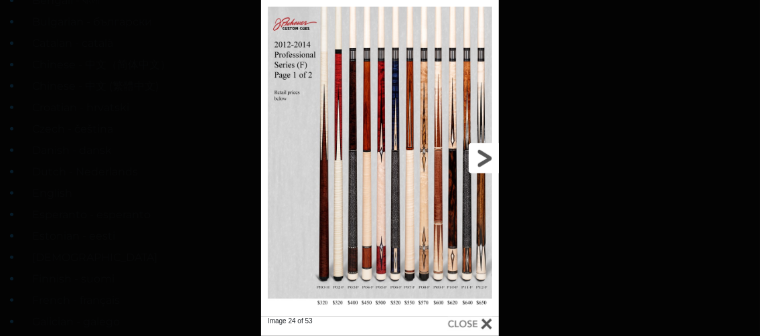
click at [481, 152] on link at bounding box center [445, 158] width 107 height 317
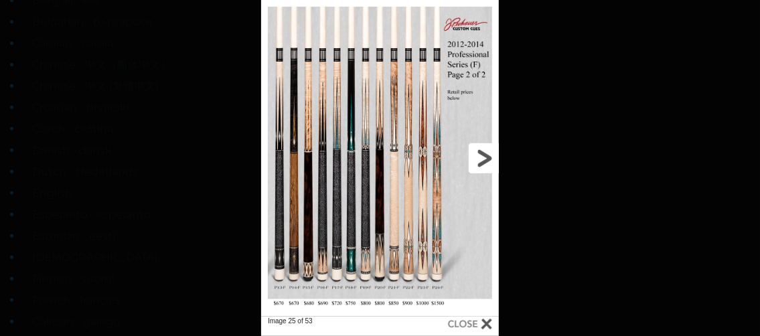
click at [481, 152] on link at bounding box center [445, 158] width 107 height 317
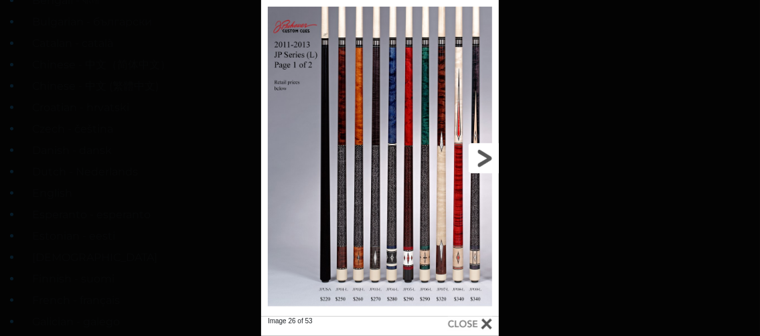
click at [481, 152] on link at bounding box center [445, 158] width 107 height 317
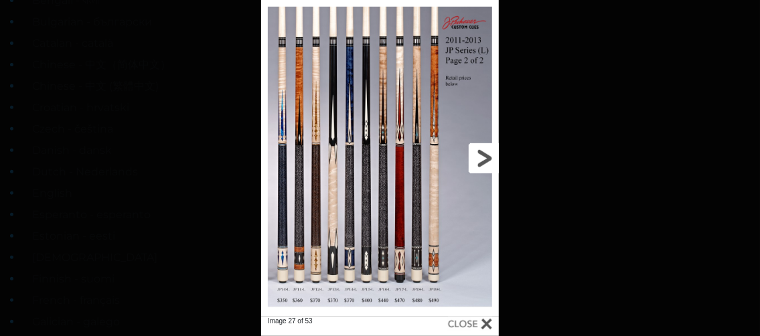
click at [481, 152] on link at bounding box center [445, 158] width 107 height 317
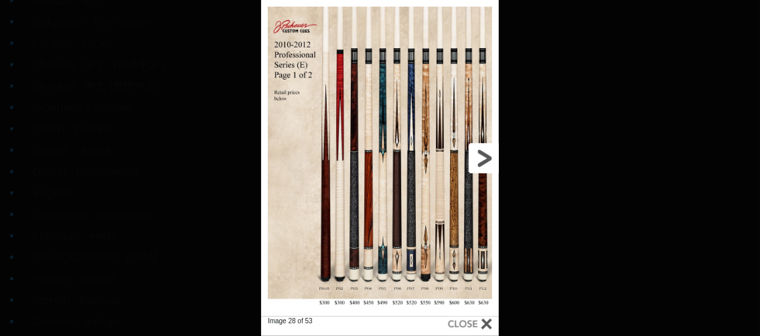
click at [481, 152] on link at bounding box center [445, 158] width 107 height 317
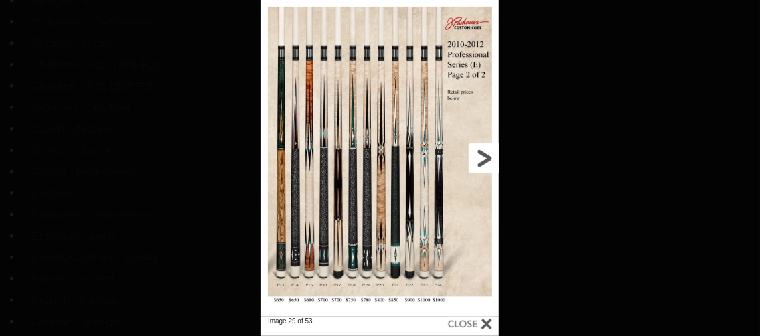
click at [481, 152] on link at bounding box center [445, 158] width 107 height 317
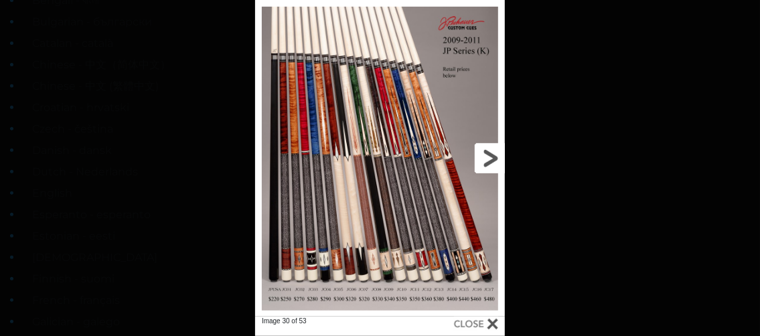
click at [481, 152] on link at bounding box center [449, 158] width 113 height 317
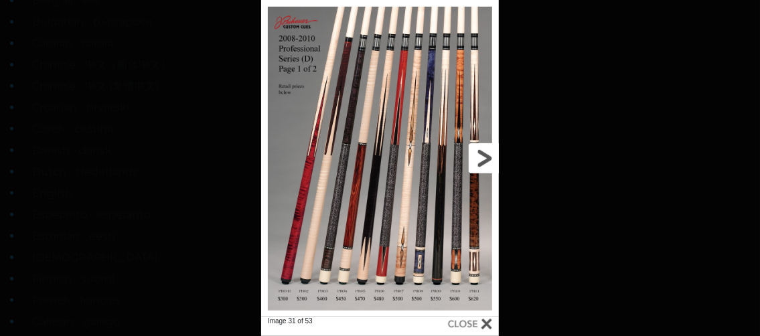
click at [481, 152] on link at bounding box center [445, 158] width 107 height 317
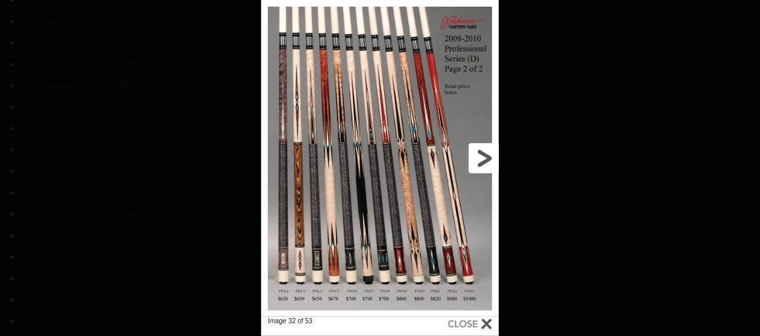
click at [481, 152] on link at bounding box center [445, 158] width 107 height 317
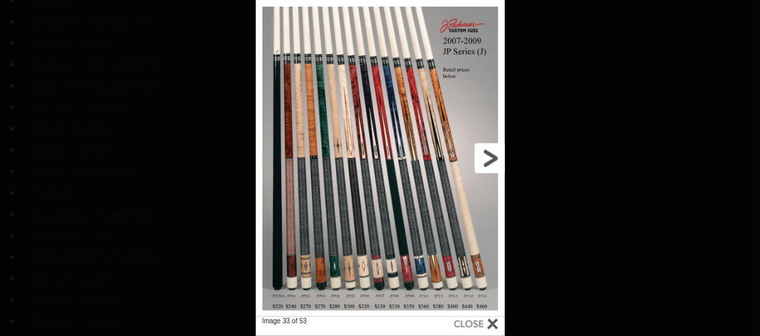
click at [481, 152] on link at bounding box center [449, 158] width 112 height 317
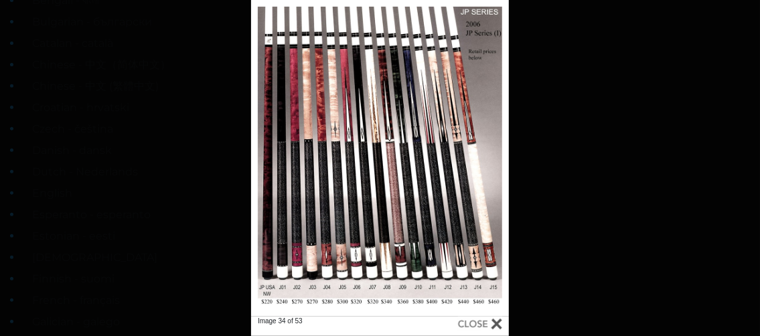
click at [496, 324] on div at bounding box center [480, 324] width 44 height 15
